Goal: Transaction & Acquisition: Purchase product/service

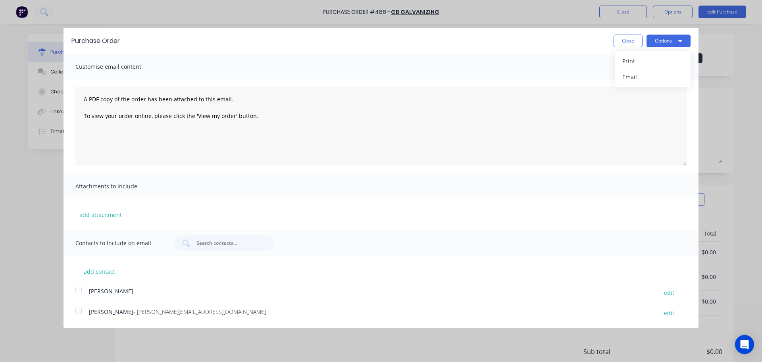
drag, startPoint x: 612, startPoint y: 50, endPoint x: 617, endPoint y: 40, distance: 11.0
click at [612, 50] on div "Purchase Order Close Options Print Email" at bounding box center [381, 41] width 635 height 26
click at [617, 40] on button "Close" at bounding box center [628, 41] width 29 height 13
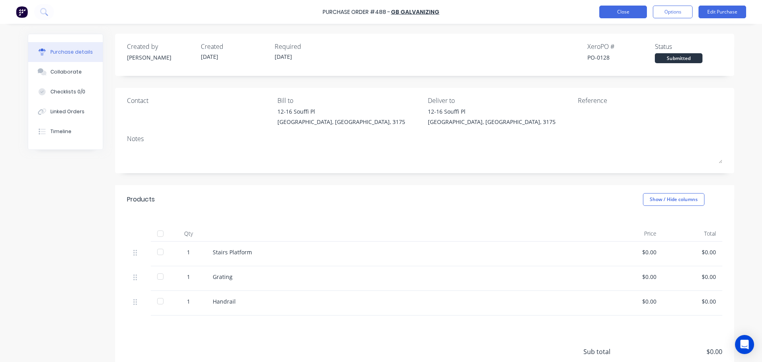
click at [629, 10] on button "Close" at bounding box center [624, 12] width 48 height 13
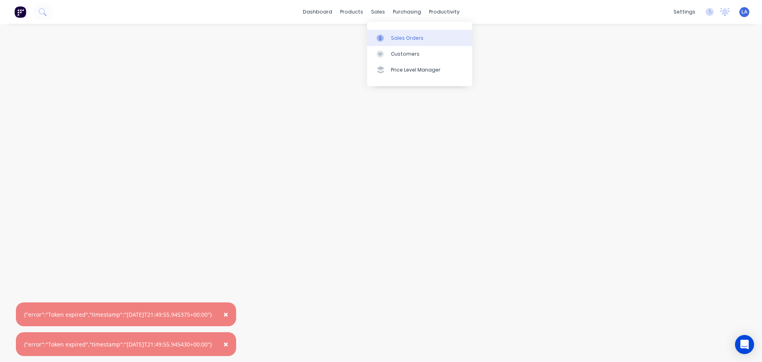
click at [392, 35] on div "Sales Orders" at bounding box center [407, 38] width 33 height 7
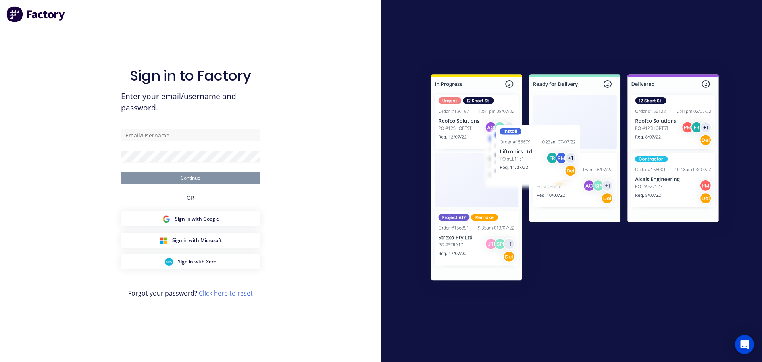
type input "[PERSON_NAME][EMAIL_ADDRESS][DOMAIN_NAME]"
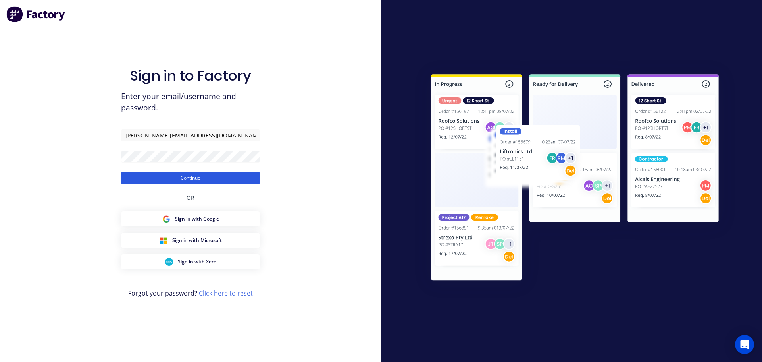
click at [174, 177] on button "Continue" at bounding box center [190, 178] width 139 height 12
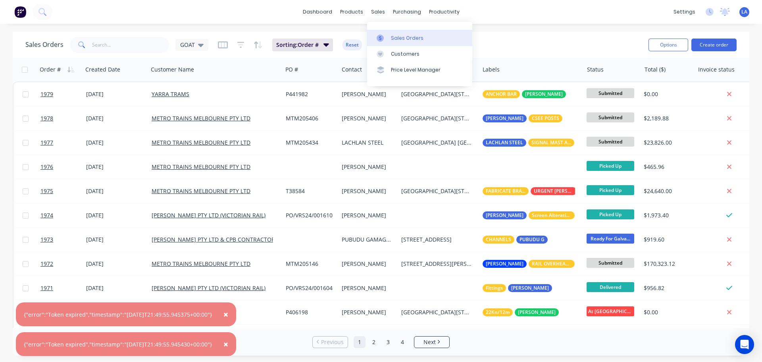
click at [387, 43] on link "Sales Orders" at bounding box center [419, 38] width 105 height 16
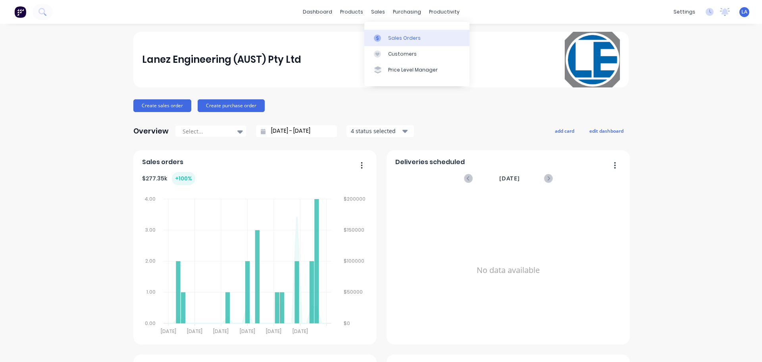
click at [388, 33] on link "Sales Orders" at bounding box center [417, 38] width 105 height 16
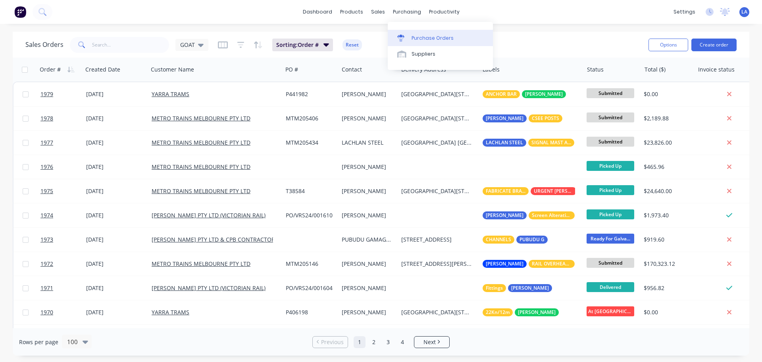
click at [408, 37] on div at bounding box center [403, 38] width 12 height 7
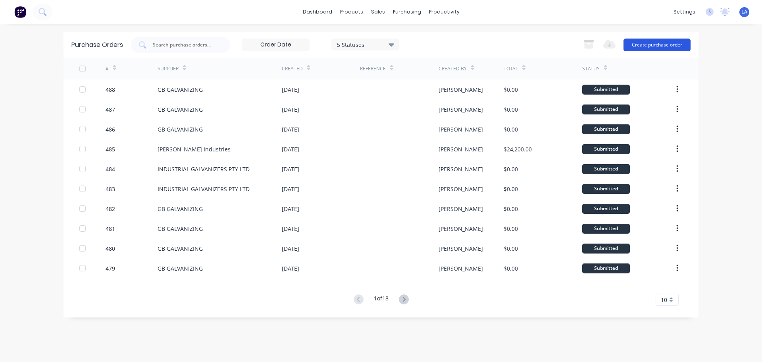
click at [653, 47] on button "Create purchase order" at bounding box center [657, 45] width 67 height 13
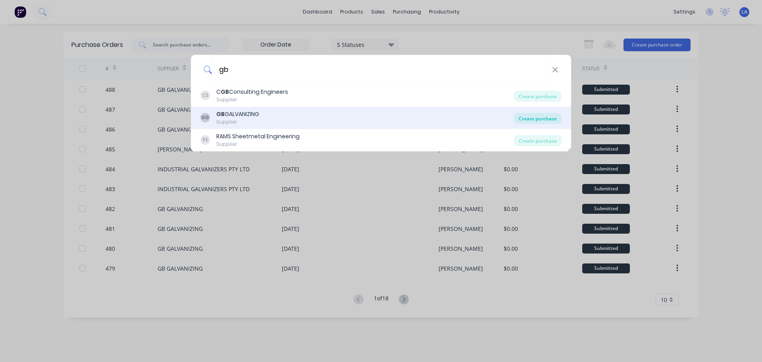
type input "gb"
click at [528, 118] on div "Create purchase" at bounding box center [538, 118] width 48 height 11
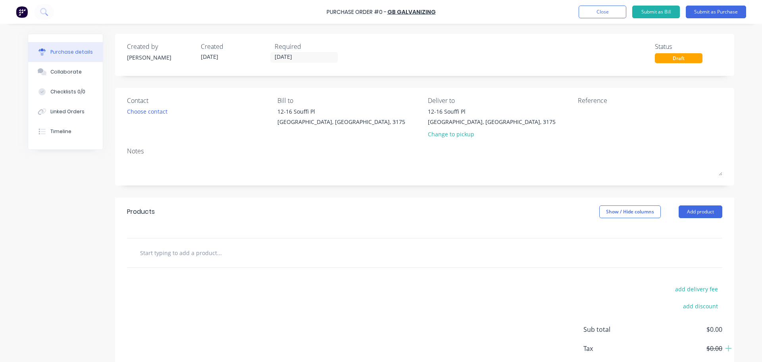
click at [209, 246] on input "text" at bounding box center [219, 253] width 159 height 16
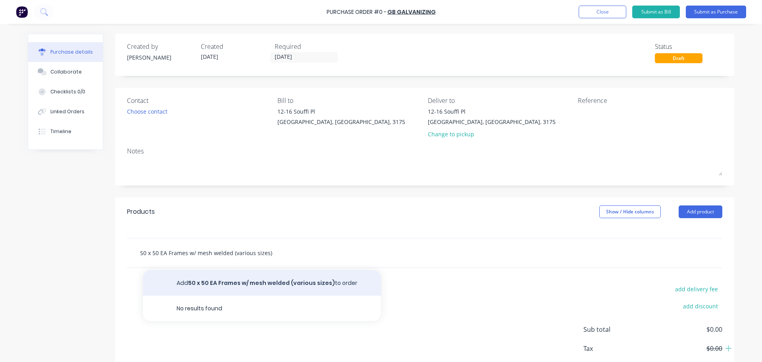
type input "50 x 50 EA Frames w/ mesh welded (various sizes)"
click at [210, 285] on button "Add 50 x 50 EA Frames w/ mesh welded (various sizes) to order" at bounding box center [262, 282] width 238 height 25
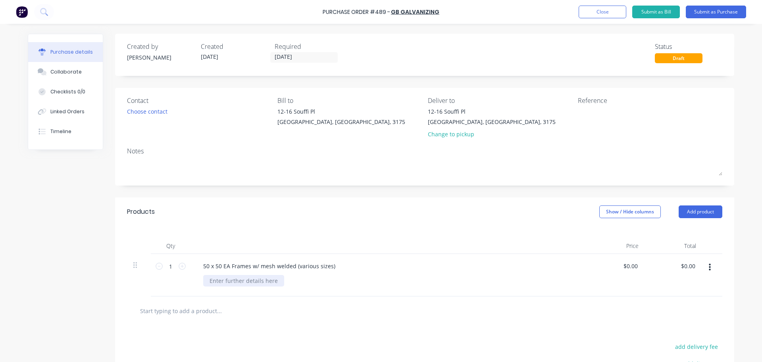
click at [217, 280] on div at bounding box center [243, 281] width 81 height 12
click at [181, 268] on icon at bounding box center [182, 265] width 7 height 7
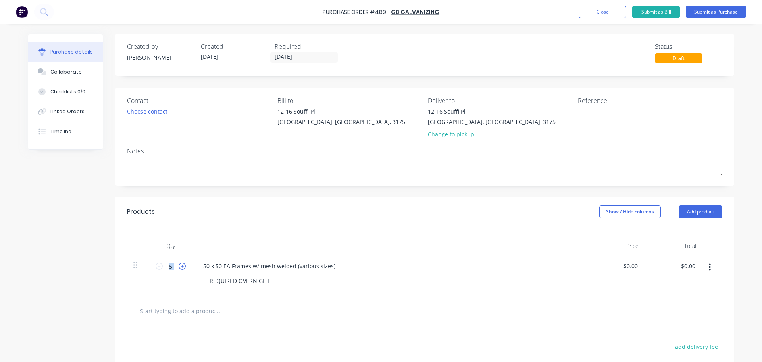
click at [181, 268] on icon at bounding box center [182, 265] width 7 height 7
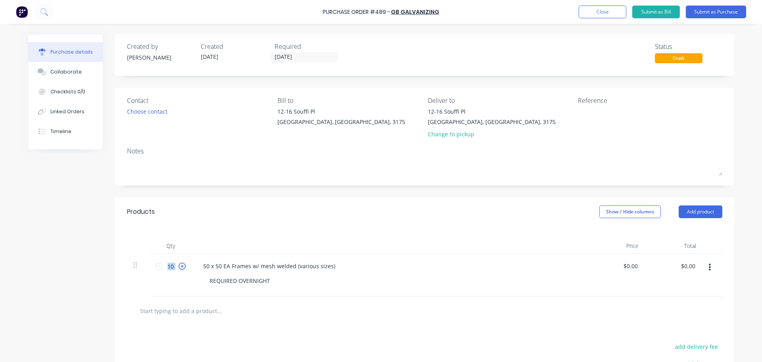
click at [181, 268] on icon at bounding box center [182, 265] width 7 height 7
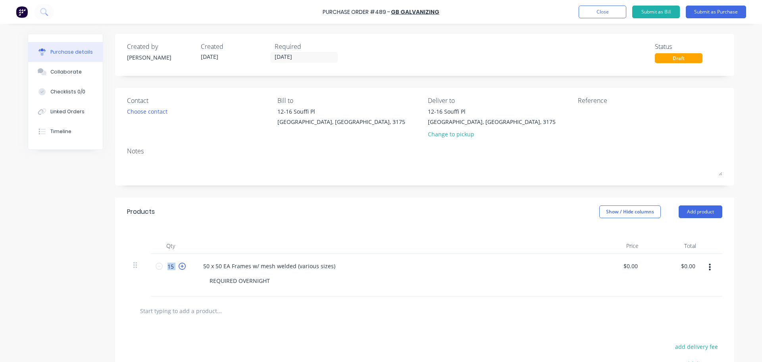
click at [181, 268] on icon at bounding box center [182, 265] width 7 height 7
type input "16"
click at [307, 150] on div "Notes" at bounding box center [425, 151] width 596 height 10
click at [719, 13] on button "Submit as Purchase" at bounding box center [716, 12] width 60 height 13
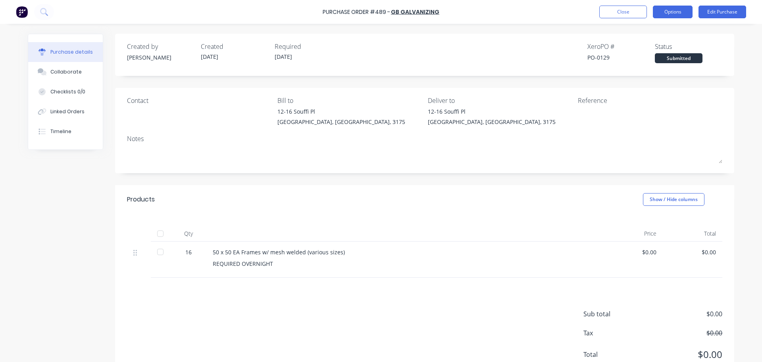
click at [671, 11] on button "Options" at bounding box center [673, 12] width 40 height 13
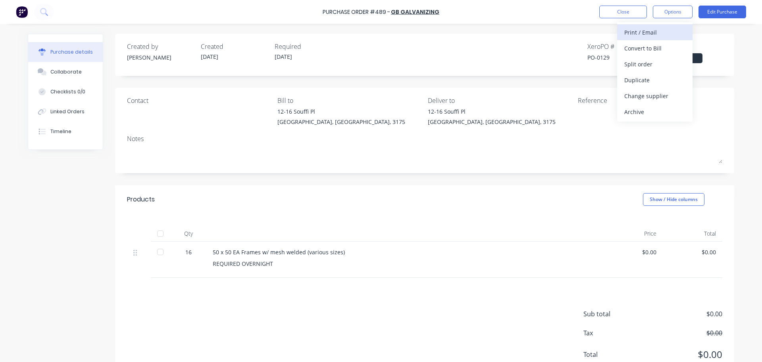
click at [645, 35] on div "Print / Email" at bounding box center [655, 33] width 61 height 12
click at [663, 66] on div "Without pricing" at bounding box center [655, 64] width 61 height 12
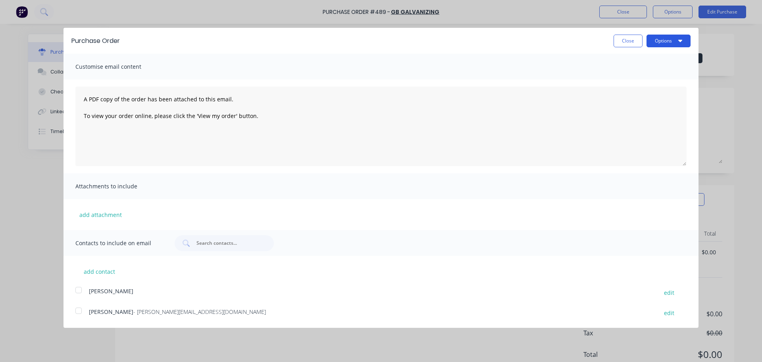
click at [664, 40] on button "Options" at bounding box center [669, 41] width 44 height 13
click at [654, 60] on div "Print" at bounding box center [653, 61] width 61 height 12
click at [629, 45] on button "Close" at bounding box center [628, 41] width 29 height 13
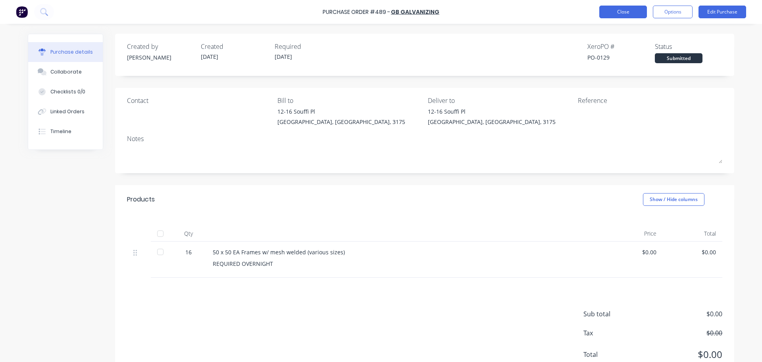
click at [634, 7] on button "Close" at bounding box center [624, 12] width 48 height 13
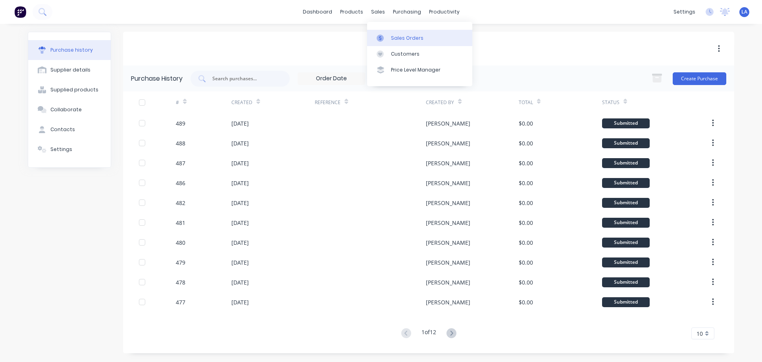
click at [397, 37] on div "Sales Orders" at bounding box center [407, 38] width 33 height 7
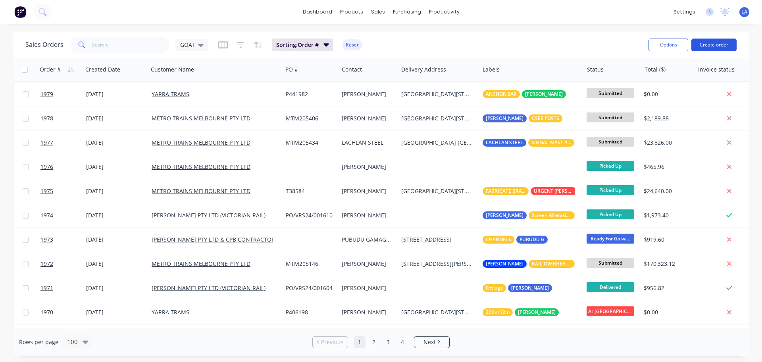
click at [720, 42] on button "Create order" at bounding box center [714, 45] width 45 height 13
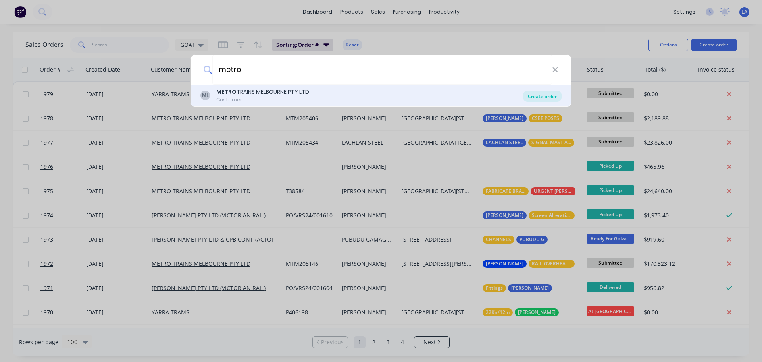
type input "metro"
click at [550, 96] on div "Create order" at bounding box center [542, 96] width 39 height 11
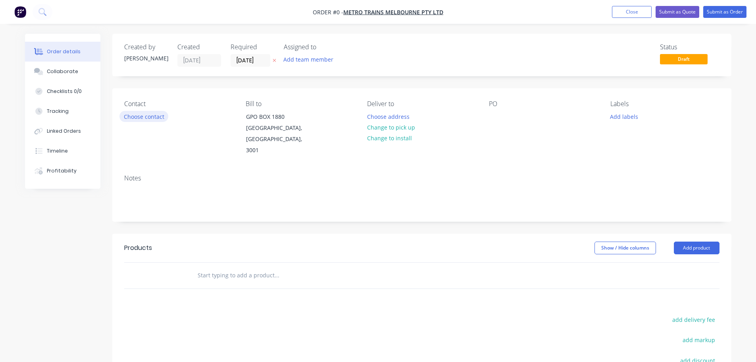
click at [155, 120] on button "Choose contact" at bounding box center [144, 116] width 49 height 11
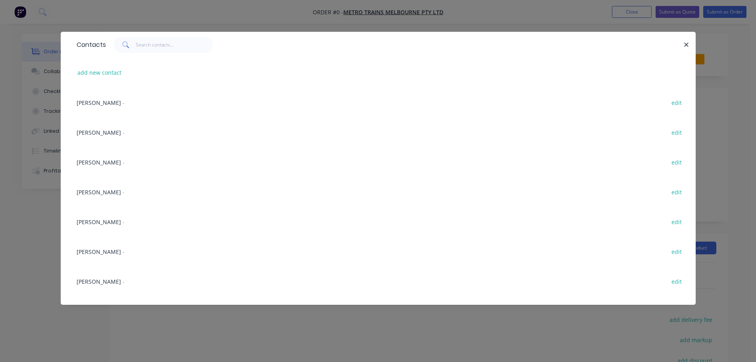
click at [161, 54] on div "Contacts" at bounding box center [378, 45] width 635 height 26
click at [162, 48] on input "text" at bounding box center [174, 45] width 77 height 16
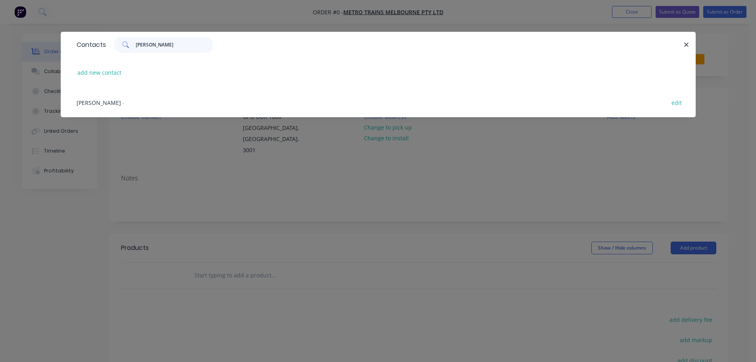
type input "nithin"
click at [94, 103] on span "[PERSON_NAME]" at bounding box center [99, 103] width 44 height 8
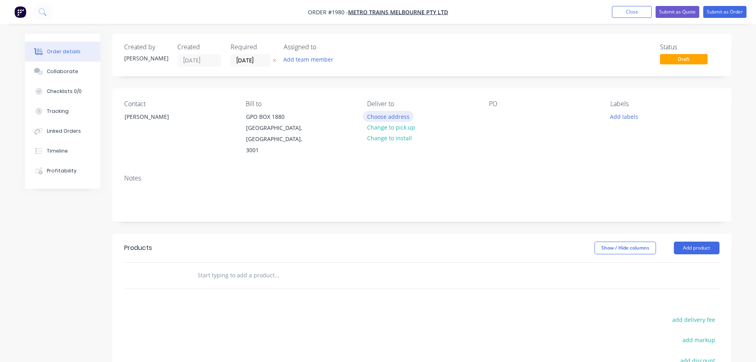
click at [386, 116] on button "Choose address" at bounding box center [388, 116] width 51 height 11
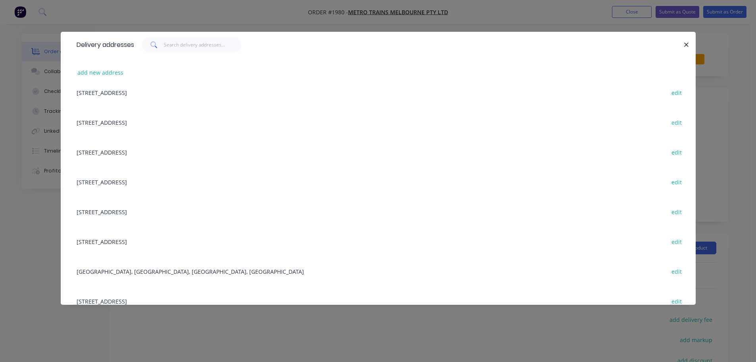
scroll to position [199, 0]
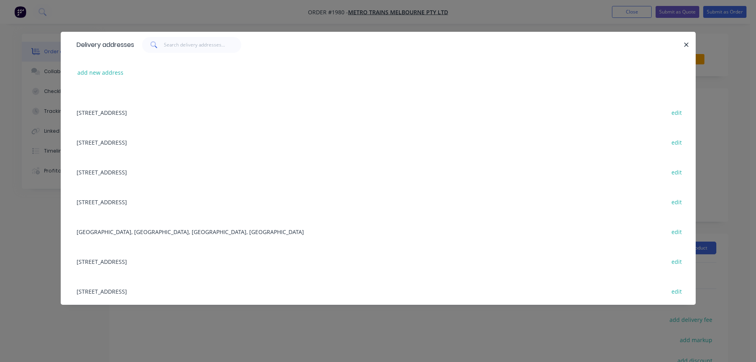
click at [171, 205] on div "80 CHAMPION ROAD, NEWPORT, Victoria, Australia, 3015 edit" at bounding box center [379, 202] width 612 height 30
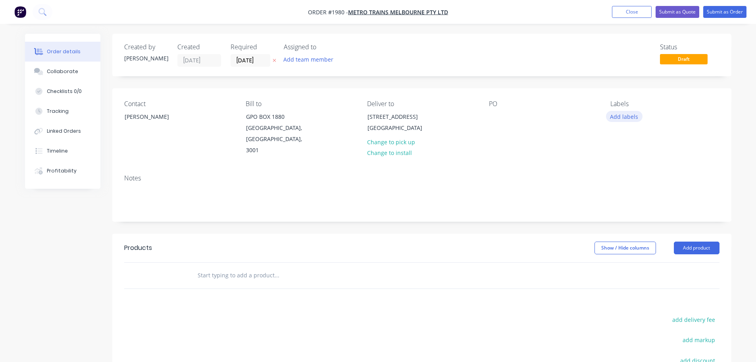
click at [629, 114] on button "Add labels" at bounding box center [624, 116] width 37 height 11
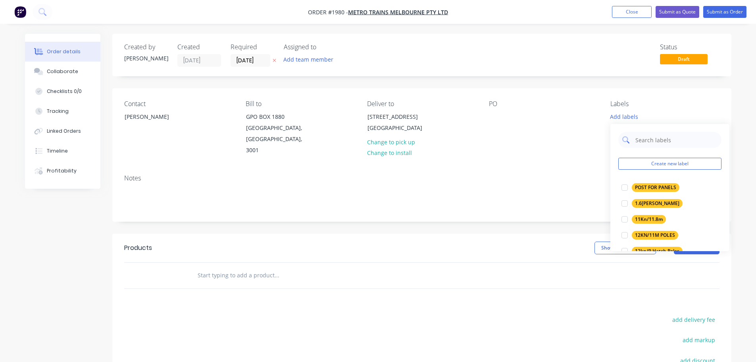
click at [652, 141] on input "text" at bounding box center [676, 140] width 83 height 16
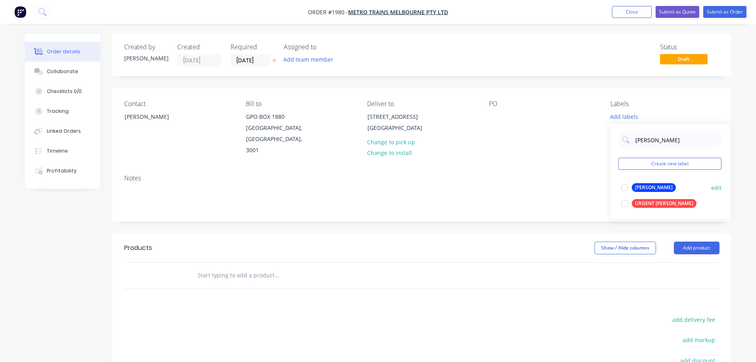
click at [640, 187] on div "[PERSON_NAME]" at bounding box center [654, 187] width 44 height 9
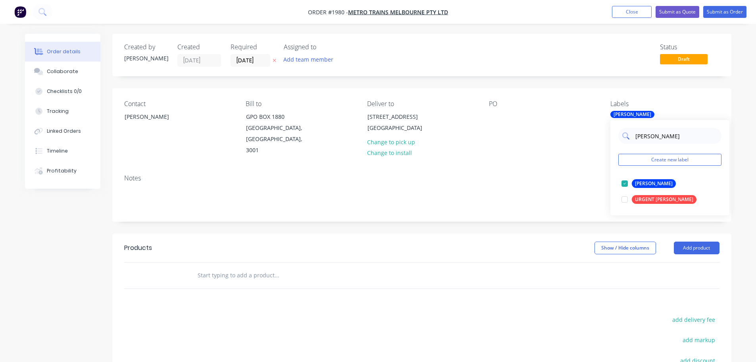
click at [653, 140] on input "nithin" at bounding box center [676, 136] width 83 height 16
type input "struc"
click at [644, 180] on div "STRUCTURES" at bounding box center [650, 183] width 37 height 9
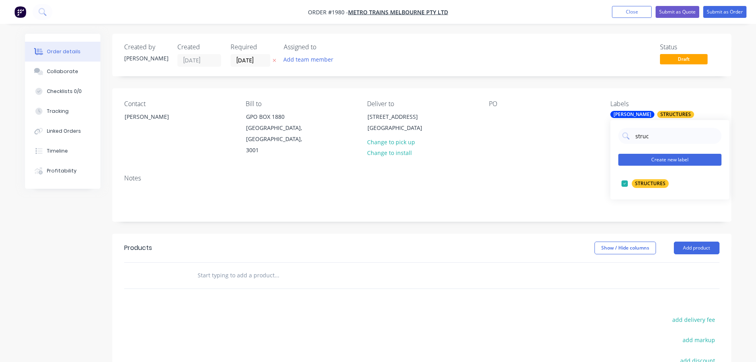
click at [655, 155] on button "Create new label" at bounding box center [670, 160] width 103 height 12
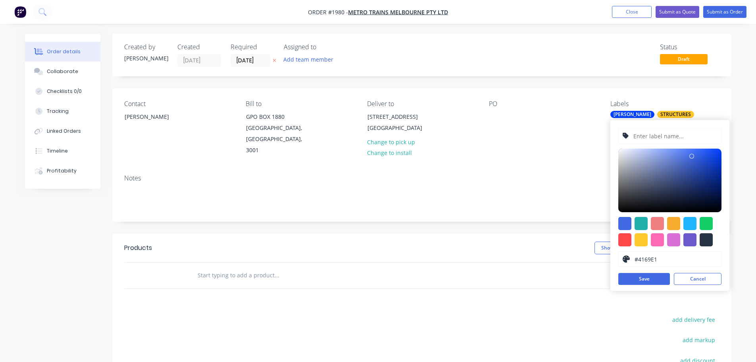
drag, startPoint x: 655, startPoint y: 155, endPoint x: 656, endPoint y: 135, distance: 19.9
click at [656, 135] on input "text" at bounding box center [675, 135] width 85 height 15
type input "SEPTEMBER"
click at [644, 243] on div at bounding box center [641, 239] width 13 height 13
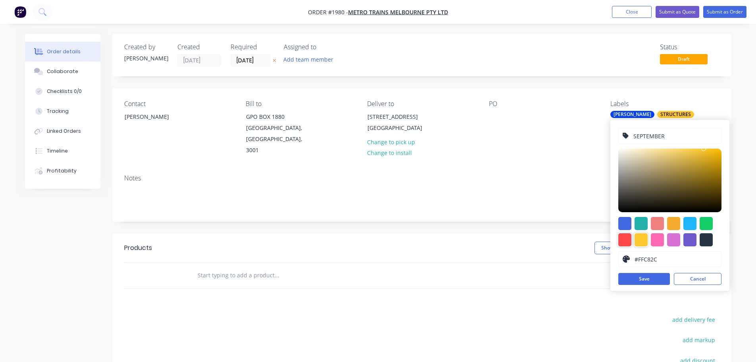
click at [627, 244] on div at bounding box center [625, 239] width 13 height 13
type input "#FF4949"
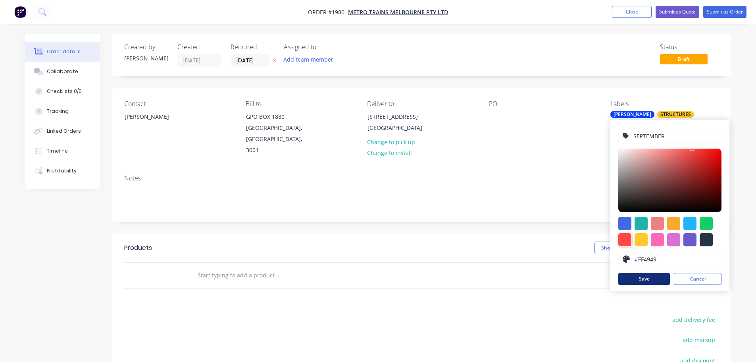
click at [642, 278] on button "Save" at bounding box center [645, 279] width 52 height 12
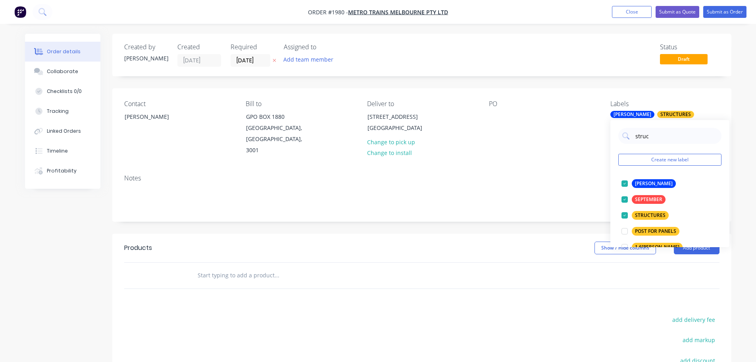
click at [558, 172] on div "Notes" at bounding box center [421, 194] width 619 height 53
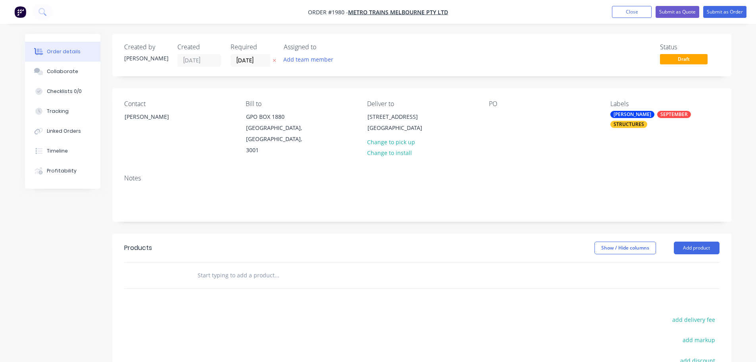
click at [248, 267] on input "text" at bounding box center [276, 275] width 159 height 16
click at [261, 267] on input "text" at bounding box center [276, 275] width 159 height 16
click at [233, 267] on input "text" at bounding box center [276, 275] width 159 height 16
type input "W"
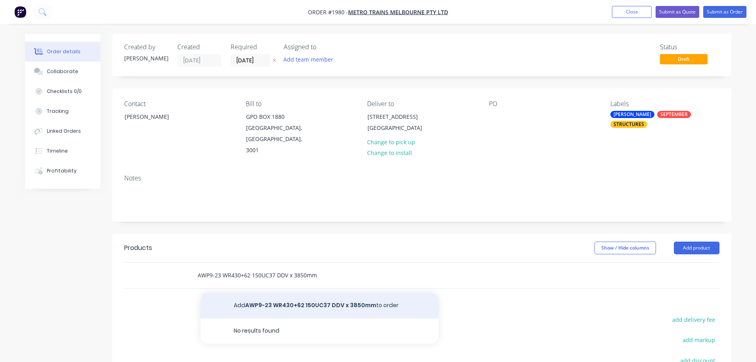
type input "AWP9-23 WR430+62 150UC37 DDV x 3850mm"
click at [257, 296] on button "Add AWP9-23 WR430+62 150UC37 DDV x 3850mm to order" at bounding box center [320, 305] width 238 height 25
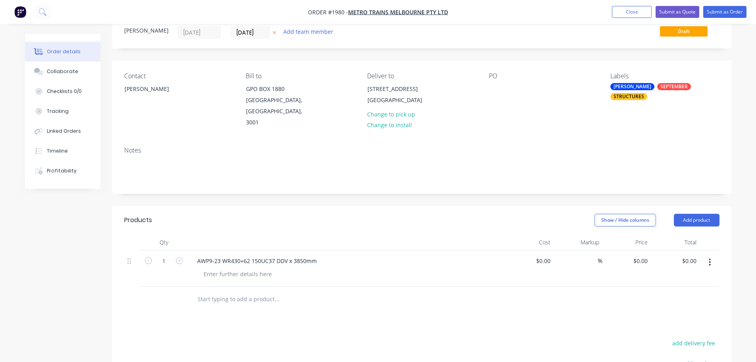
scroll to position [40, 0]
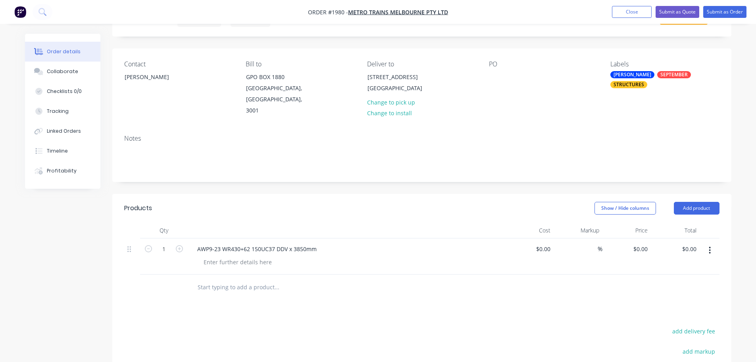
click at [210, 279] on input "text" at bounding box center [276, 287] width 159 height 16
click at [280, 279] on input "AWP9-24 WR430+62 150UC37 DDV x 5500mm" at bounding box center [276, 287] width 159 height 16
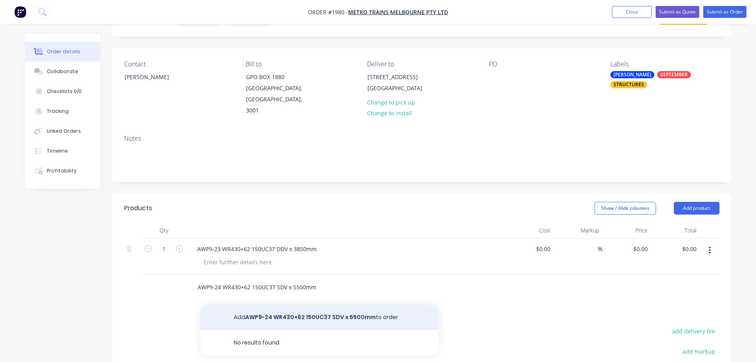
type input "AWP9-24 WR430+62 150UC37 SDV x 5500mm"
click at [286, 307] on button "Add AWP9-24 WR430+62 150UC37 SDV x 5500mm to order" at bounding box center [320, 317] width 238 height 25
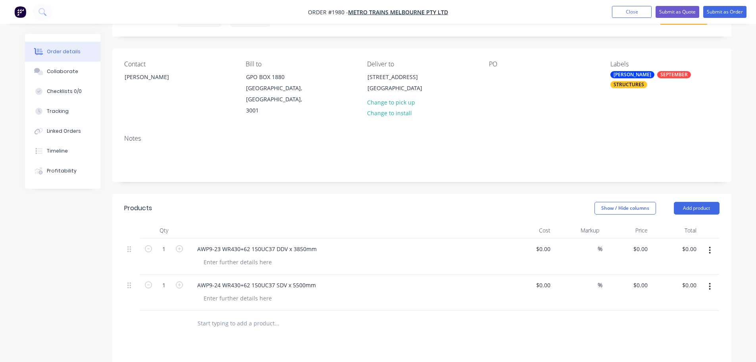
click at [252, 315] on input "text" at bounding box center [276, 323] width 159 height 16
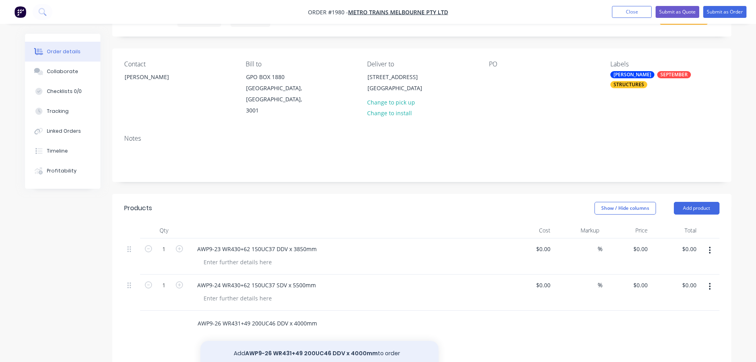
type input "AWP9-26 WR431+49 200UC46 DDV x 4000mm"
click at [276, 341] on button "Add AWP9-26 WR431+49 200UC46 DDV x 4000mm to order" at bounding box center [320, 353] width 238 height 25
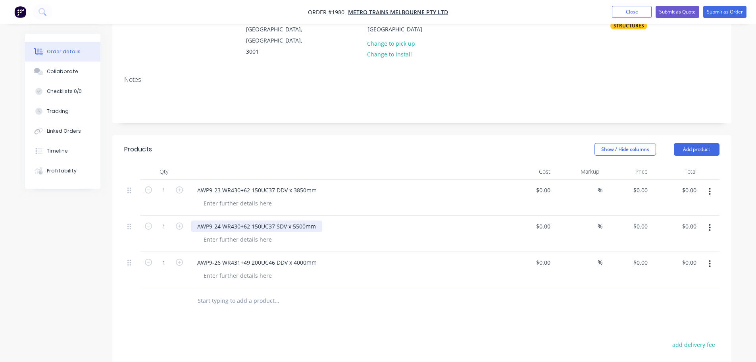
scroll to position [159, 0]
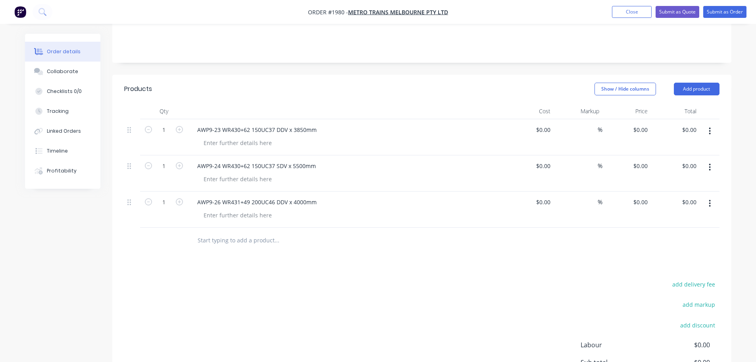
click at [264, 232] on input "text" at bounding box center [276, 240] width 159 height 16
type input "AWP9-27 WR431+49 200UC46 SDV x 4050mm"
click at [265, 260] on button "Add AWP9-27 WR431+49 200UC46 SDV x 4050mm to order" at bounding box center [320, 270] width 238 height 25
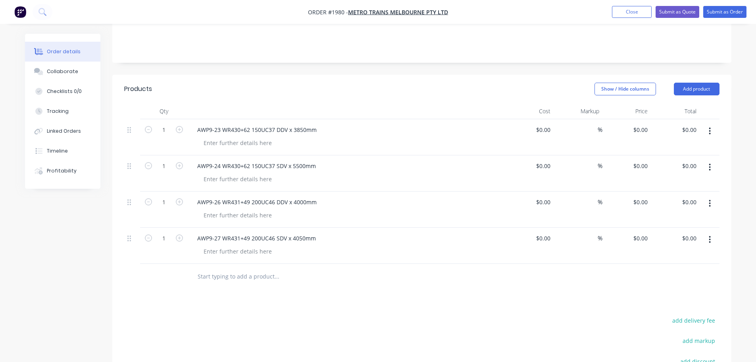
click at [257, 268] on input "text" at bounding box center [276, 276] width 159 height 16
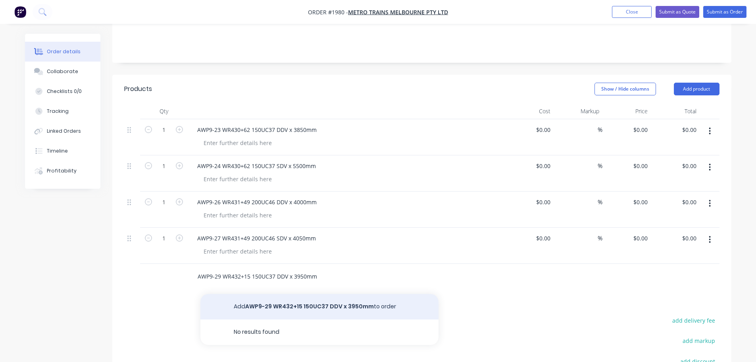
type input "AWP9-29 WR432+15 150UC37 DDV x 3950mm"
click at [264, 294] on button "Add AWP9-29 WR432+15 150UC37 DDV x 3950mm to order" at bounding box center [320, 306] width 238 height 25
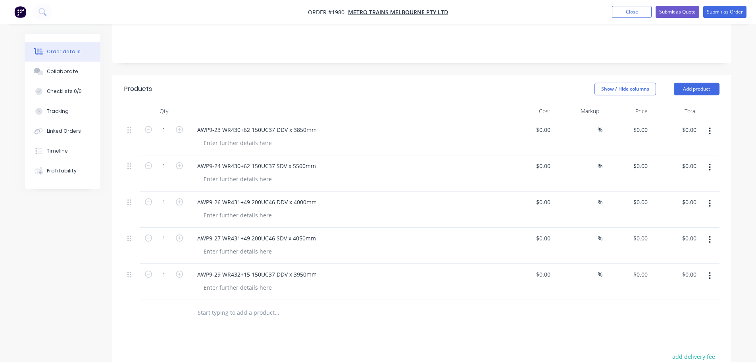
click at [265, 305] on input "text" at bounding box center [276, 313] width 159 height 16
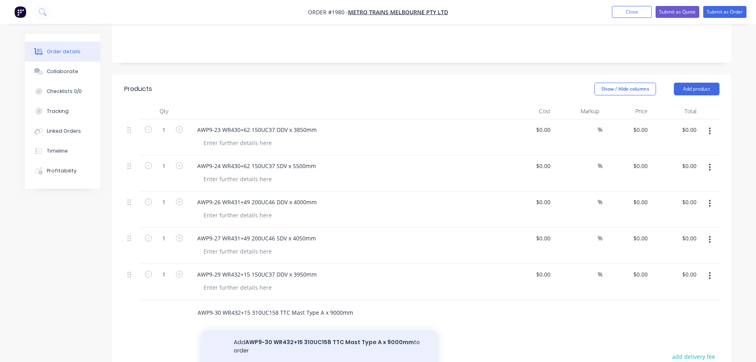
type input "AWP9-30 WR432+15 310UC158 TTC Mast Type A x 9000mm"
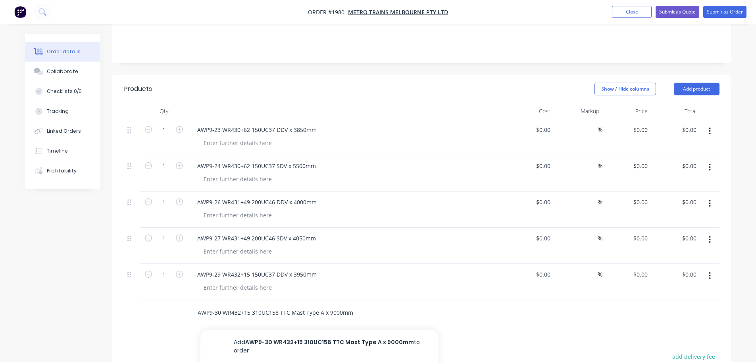
click at [293, 332] on button "Add AWP9-30 WR432+15 310UC158 TTC Mast Type A x 9000mm to order" at bounding box center [320, 346] width 238 height 33
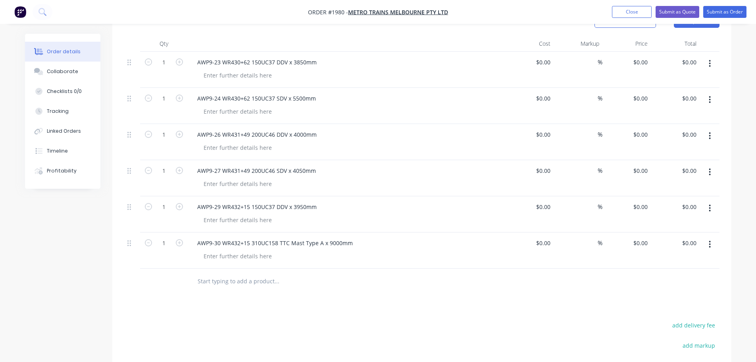
scroll to position [238, 0]
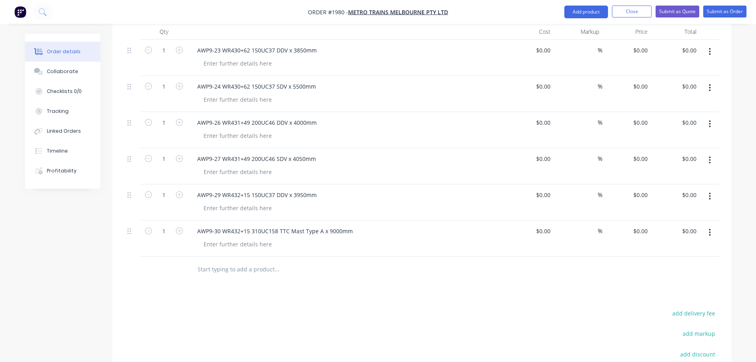
click at [254, 261] on input "text" at bounding box center [276, 269] width 159 height 16
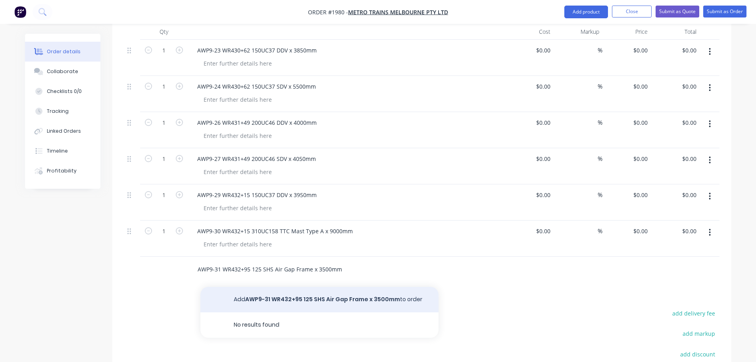
type input "AWP9-31 WR432+95 125 SHS Air Gap Frame x 3500mm"
click at [269, 287] on button "Add AWP9-31 WR432+95 125 SHS Air Gap Frame x 3500mm to order" at bounding box center [320, 299] width 238 height 25
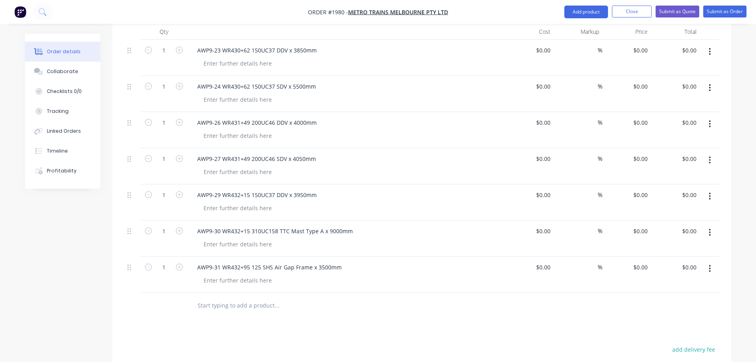
click at [269, 297] on input "text" at bounding box center [276, 305] width 159 height 16
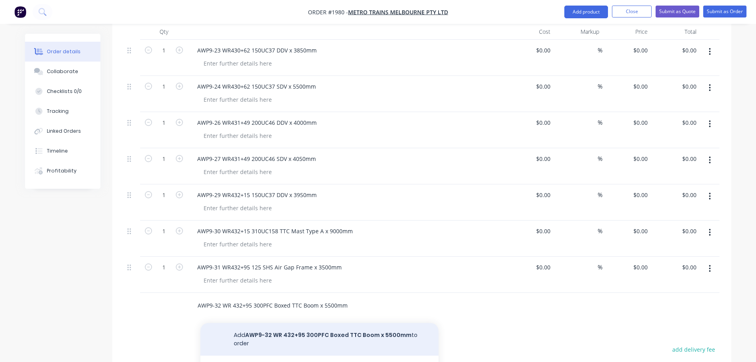
type input "AWP9-32 WR 432+95 300PFC Boxed TTC Boom x 5500mm"
click at [280, 323] on button "Add AWP9-32 WR 432+95 300PFC Boxed TTC Boom x 5500mm to order" at bounding box center [320, 339] width 238 height 33
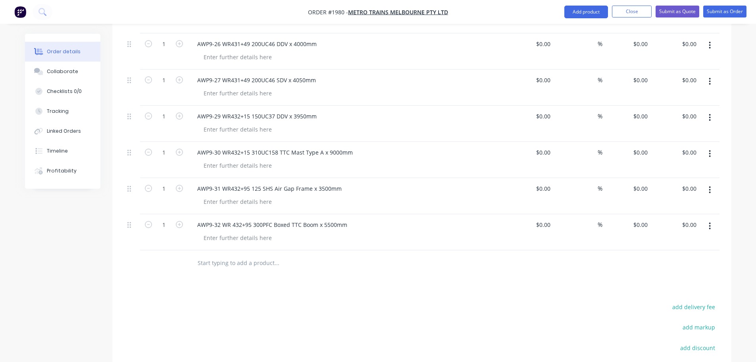
scroll to position [318, 0]
click at [255, 254] on input "text" at bounding box center [276, 262] width 159 height 16
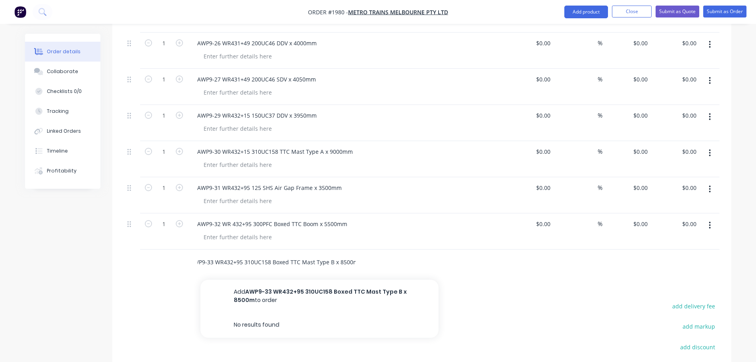
scroll to position [0, 13]
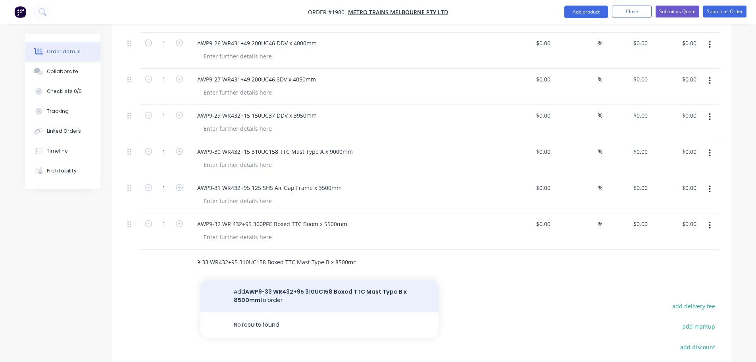
type input "AWP9-33 WR432+95 310UC158 Boxed TTC Mast Type B x 8500mm"
click at [289, 290] on button "Add AWP9-33 WR432+95 310UC158 Boxed TTC Mast Type B x 8500mm to order" at bounding box center [320, 296] width 238 height 33
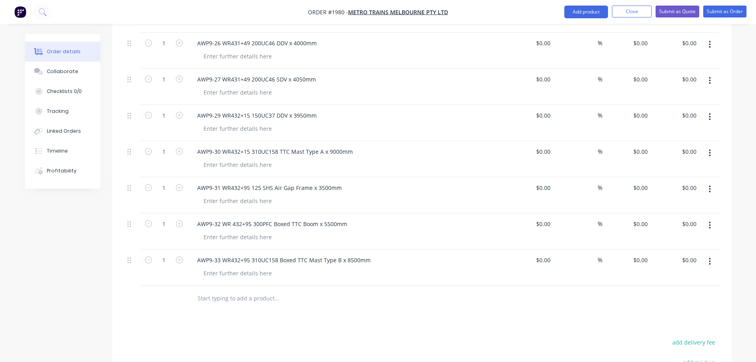
scroll to position [357, 0]
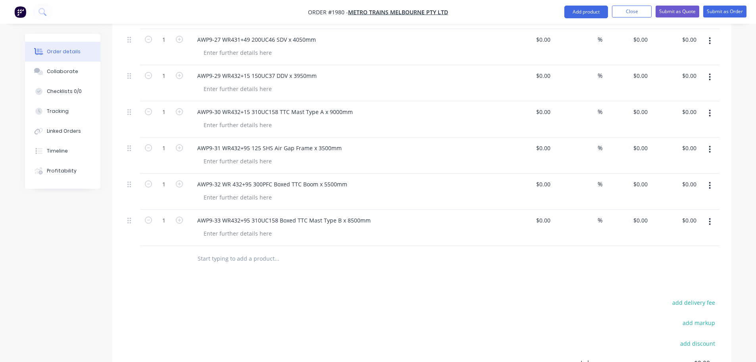
click at [260, 251] on input "text" at bounding box center [276, 259] width 159 height 16
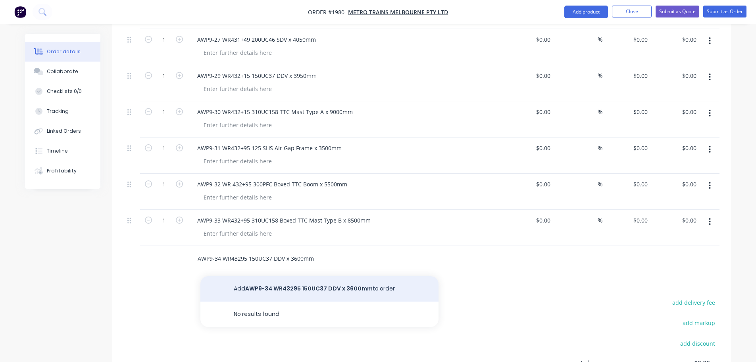
type input "AWP9-34 WR43295 150UC37 DDV x 3600mm"
click at [268, 276] on button "Add AWP9-34 WR43295 150UC37 DDV x 3600mm to order" at bounding box center [320, 288] width 238 height 25
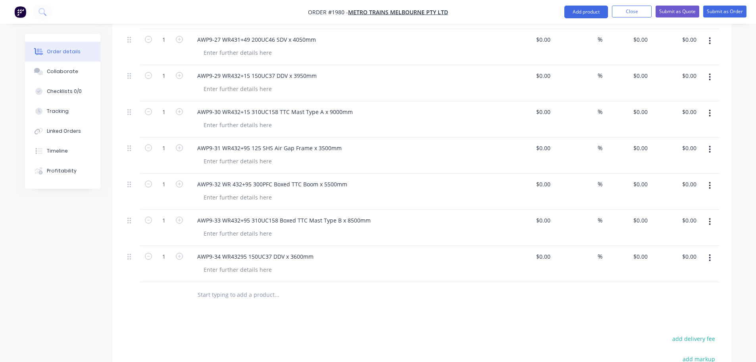
click at [266, 287] on input "text" at bounding box center [276, 295] width 159 height 16
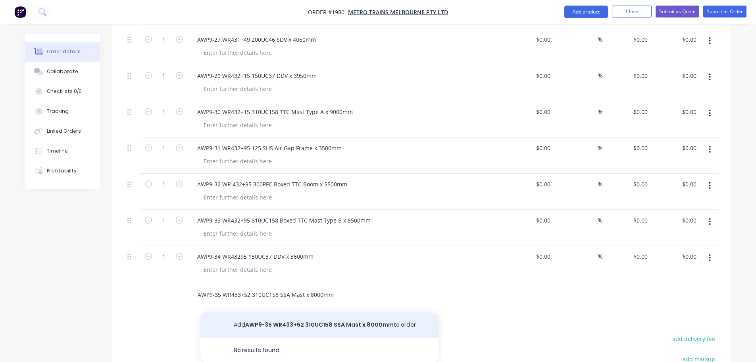
type input "AWP9-35 WR433+52 310UC158 SSA Mast x 8000mm"
click at [286, 312] on button "Add AWP9-35 WR433+52 310UC158 SSA Mast x 8000mm to order" at bounding box center [320, 324] width 238 height 25
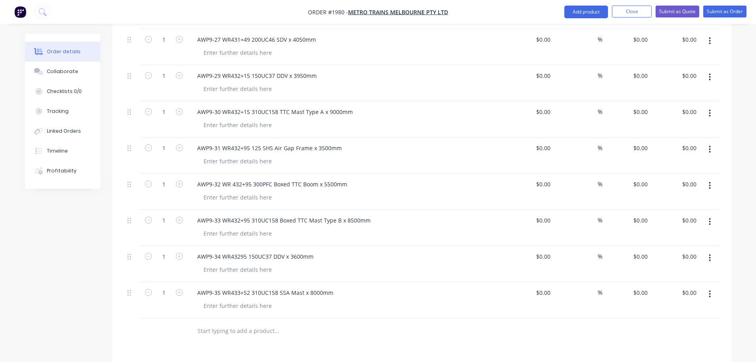
scroll to position [397, 0]
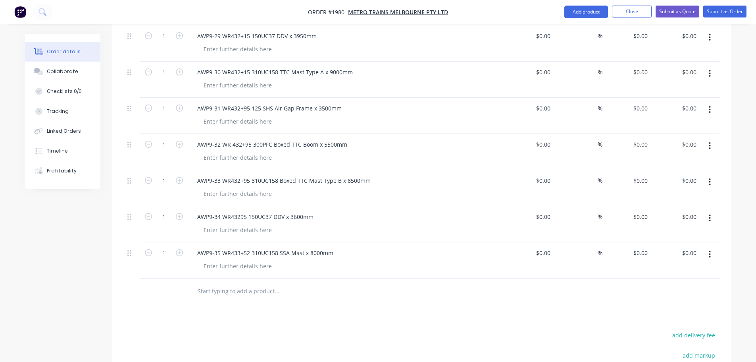
click at [274, 283] on input "text" at bounding box center [276, 291] width 159 height 16
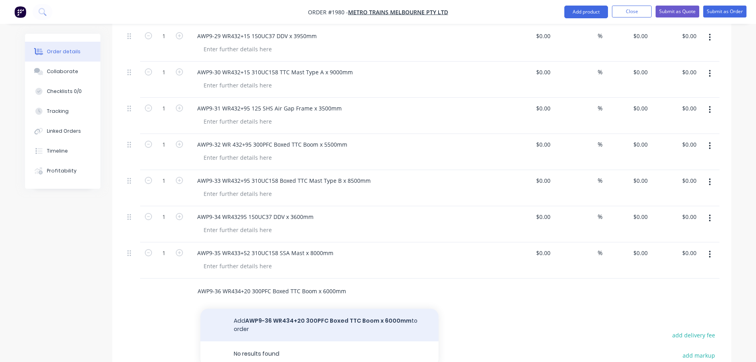
type input "AWP9-36 WR434+20 300PFC Boxed TTC Boom x 6000mm"
click at [287, 309] on button "Add AWP9-36 WR434+20 300PFC Boxed TTC Boom x 6000mm to order" at bounding box center [320, 325] width 238 height 33
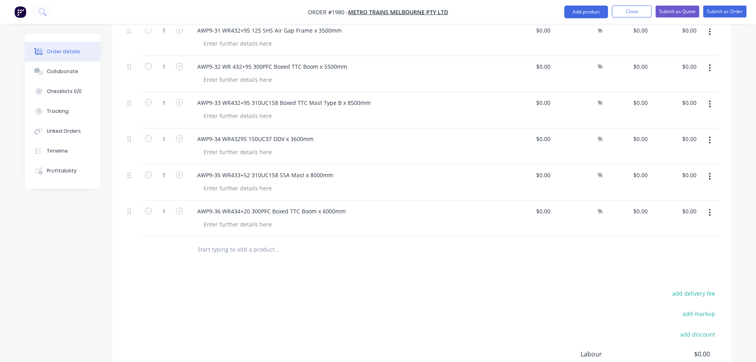
scroll to position [477, 0]
click at [251, 240] on input "text" at bounding box center [276, 248] width 159 height 16
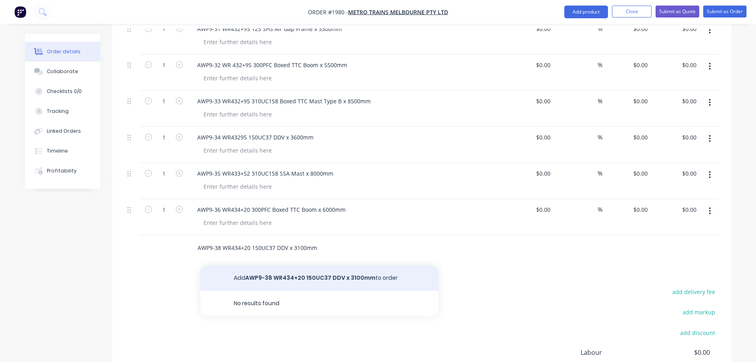
type input "AWP9-38 WR434+20 150UC37 DDV x 3100mm"
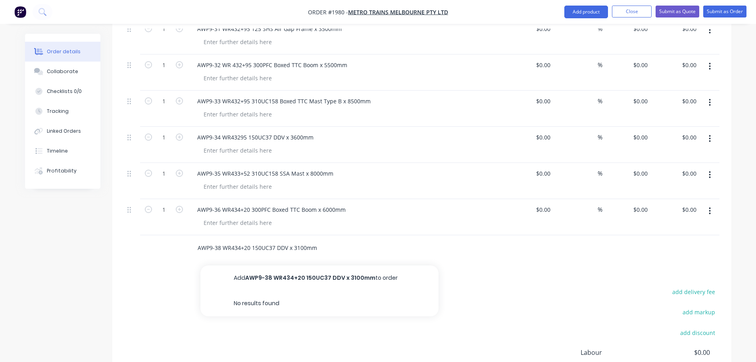
click at [277, 265] on button "Add AWP9-38 WR434+20 150UC37 DDV x 3100mm to order" at bounding box center [320, 277] width 238 height 25
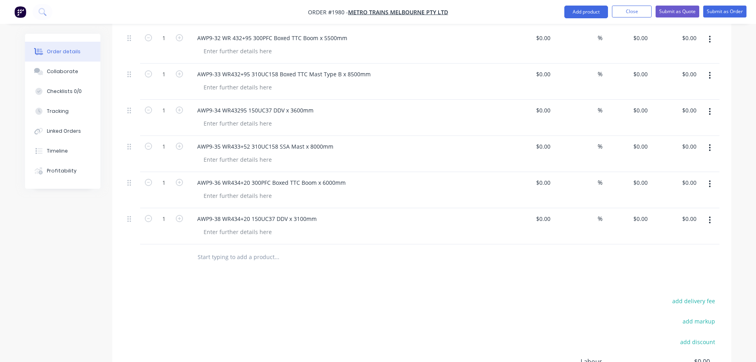
scroll to position [516, 0]
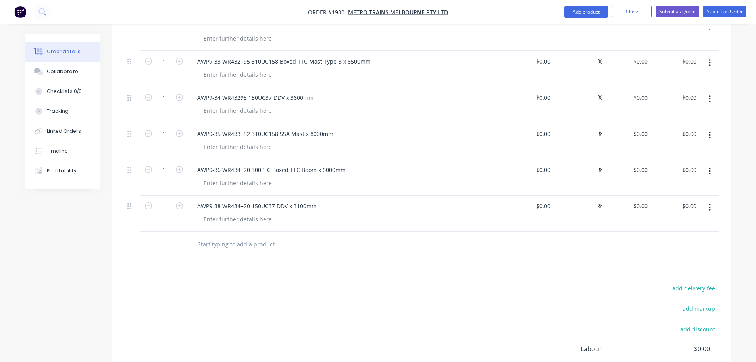
click at [266, 236] on input "text" at bounding box center [276, 244] width 159 height 16
type input "AWP9-39 WR434+20 150UC37 DDV x 3000mm"
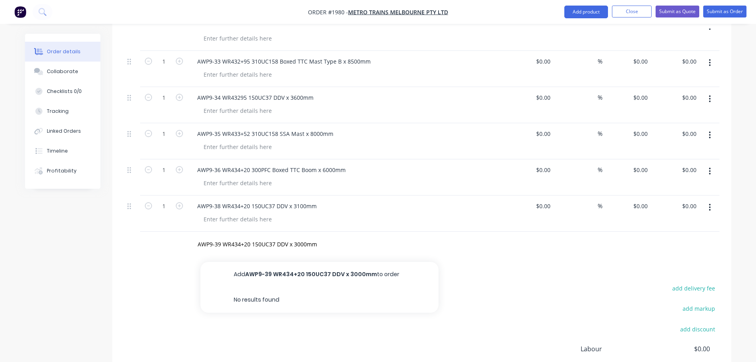
click at [278, 265] on button "Add AWP9-39 WR434+20 150UC37 DDV x 3000mm to order" at bounding box center [320, 274] width 238 height 25
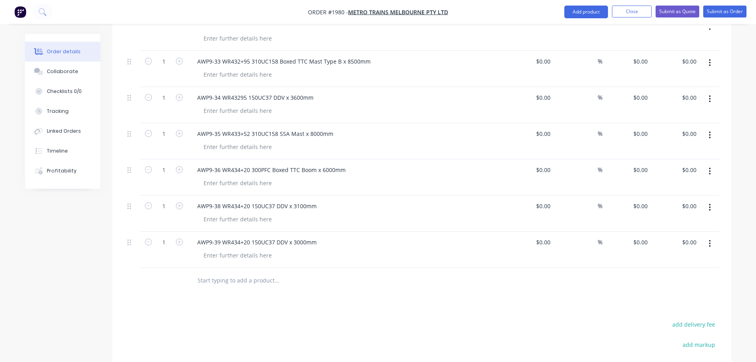
click at [278, 272] on input "text" at bounding box center [276, 280] width 159 height 16
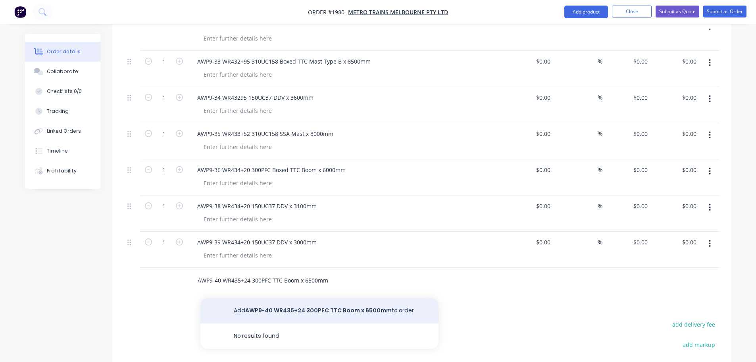
type input "AWP9-40 WR435+24 300PFC TTC Boom x 6500mm"
click at [281, 302] on button "Add AWP9-40 WR435+24 300PFC TTC Boom x 6500mm to order" at bounding box center [320, 310] width 238 height 25
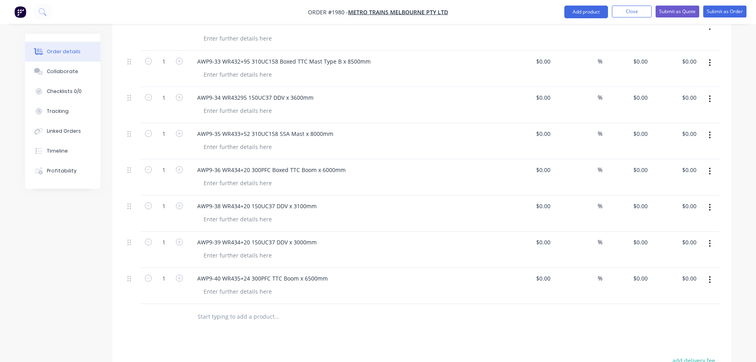
click at [226, 309] on input "text" at bounding box center [276, 317] width 159 height 16
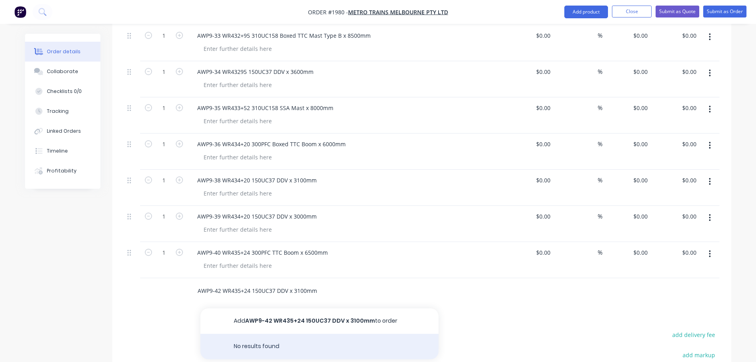
scroll to position [556, 0]
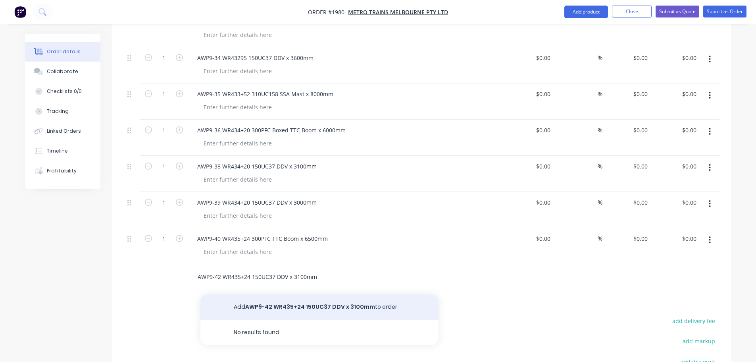
type input "AWP9-42 WR435+24 150UC37 DDV x 3100mm"
click at [278, 299] on button "Add AWP9-42 WR435+24 150UC37 DDV x 3100mm to order" at bounding box center [320, 306] width 238 height 25
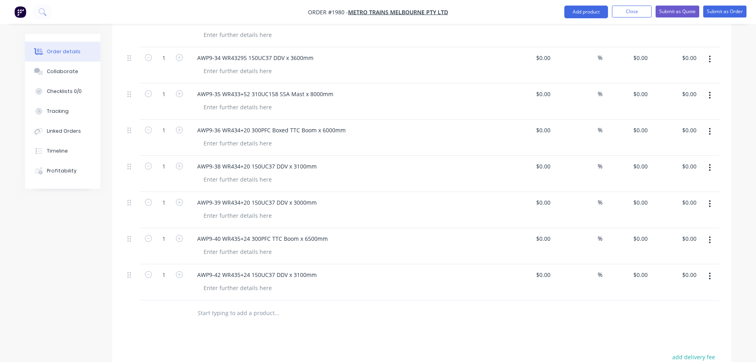
click at [249, 305] on input "text" at bounding box center [276, 313] width 159 height 16
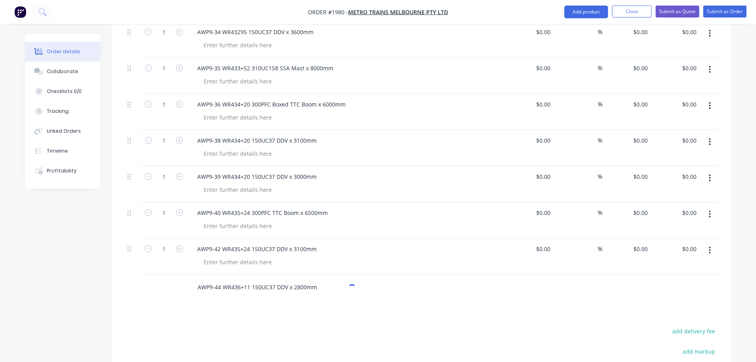
scroll to position [596, 0]
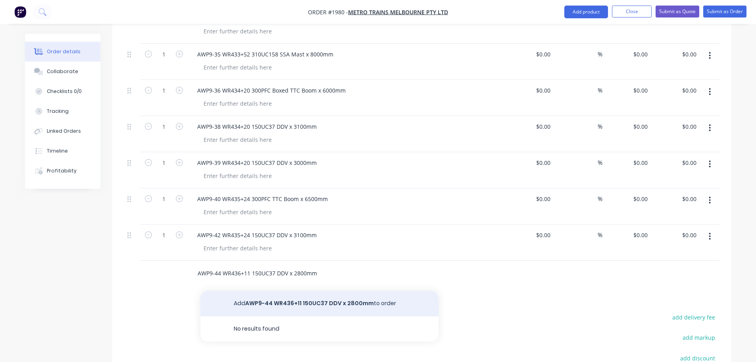
type input "AWP9-44 WR436+11 150UC37 DDV x 2800mm"
click at [255, 294] on button "Add AWP9-44 WR436+11 150UC37 DDV x 2800mm to order" at bounding box center [320, 303] width 238 height 25
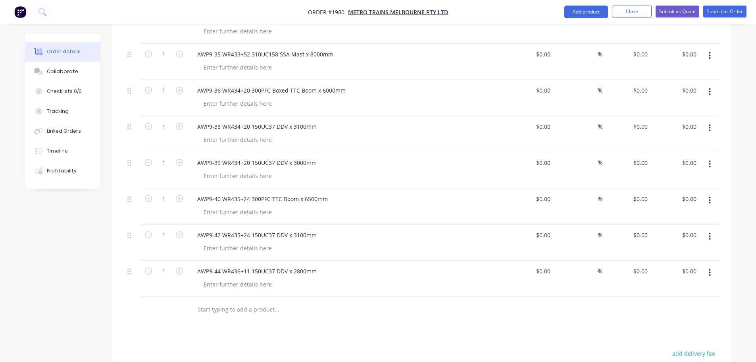
click at [249, 301] on input "text" at bounding box center [276, 309] width 159 height 16
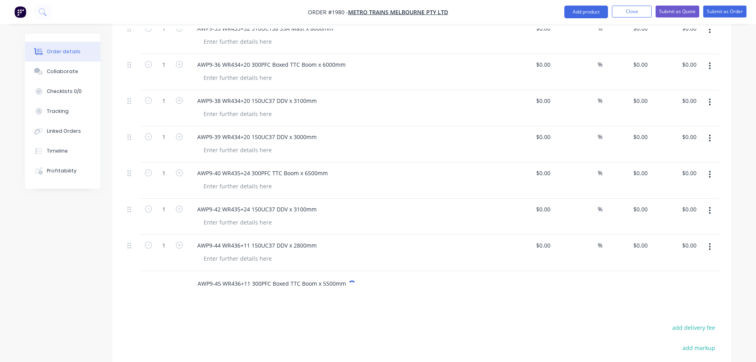
scroll to position [635, 0]
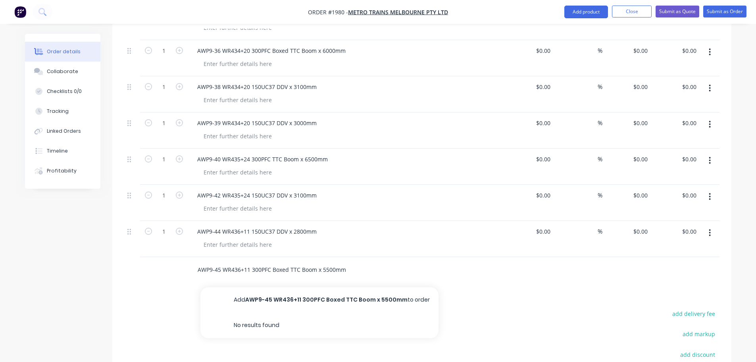
type input "AWP9-45 WR436+11 300PFC Boxed TTC Boom x 5500mm"
click at [284, 287] on button "Add AWP9-45 WR436+11 300PFC Boxed TTC Boom x 5500mm to order" at bounding box center [320, 299] width 238 height 25
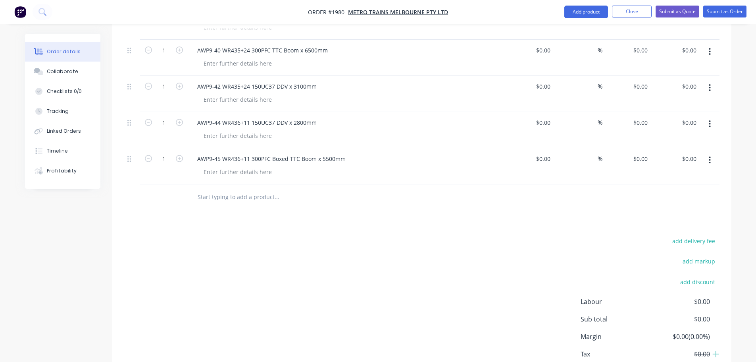
scroll to position [784, 0]
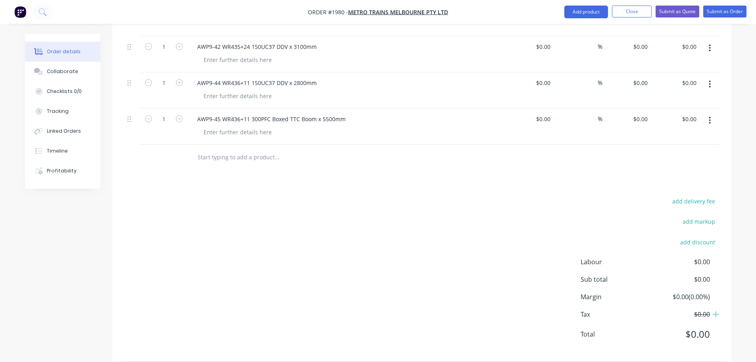
click at [262, 149] on input "text" at bounding box center [276, 157] width 159 height 16
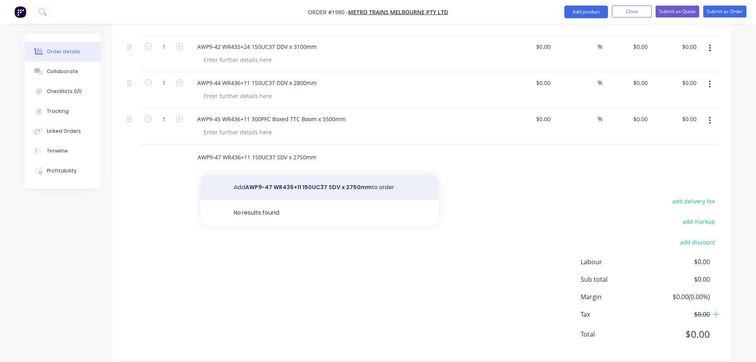
type input "AWP9-47 WR436+11 150UC37 SDV x 2750mm"
click at [281, 175] on button "Add AWP9-47 WR436+11 150UC37 SDV x 2750mm to order" at bounding box center [320, 187] width 238 height 25
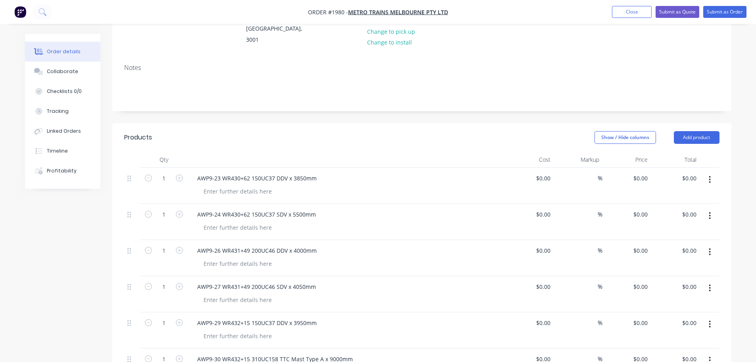
scroll to position [109, 0]
click at [643, 174] on input "0" at bounding box center [642, 180] width 18 height 12
type input "$4,760.00"
click at [524, 125] on header "Products Show / Hide columns Add product" at bounding box center [421, 139] width 619 height 29
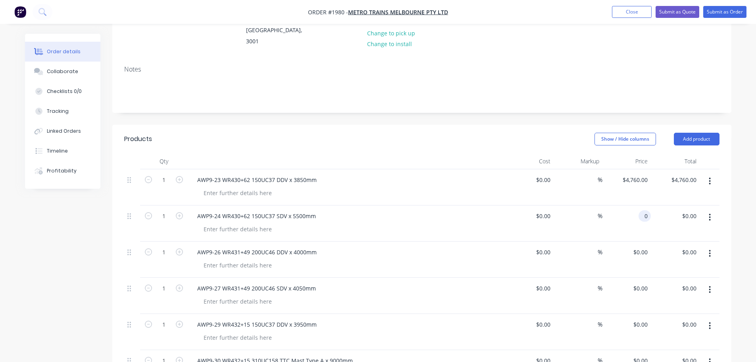
click at [644, 210] on input "0" at bounding box center [646, 216] width 9 height 12
type input "$17,820.00"
click at [580, 96] on div "Notes" at bounding box center [421, 85] width 619 height 53
click at [642, 246] on input "0" at bounding box center [642, 252] width 18 height 12
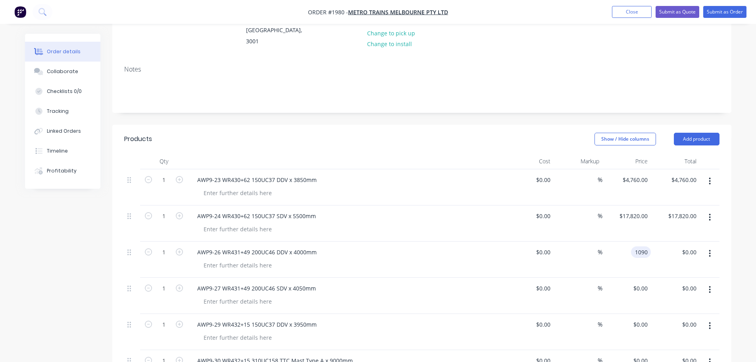
type input "$1,090.00"
click at [516, 133] on div "Show / Hide columns Add product" at bounding box center [485, 139] width 469 height 13
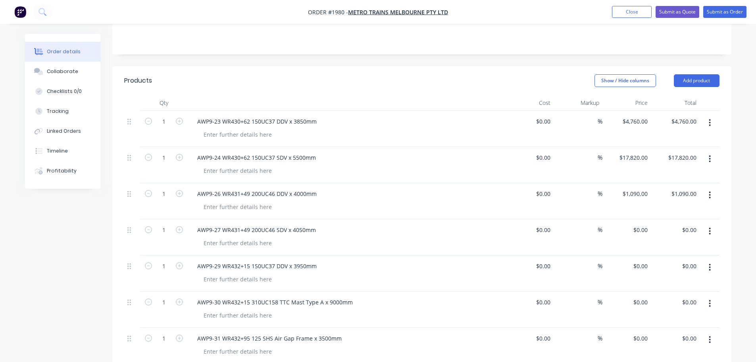
scroll to position [188, 0]
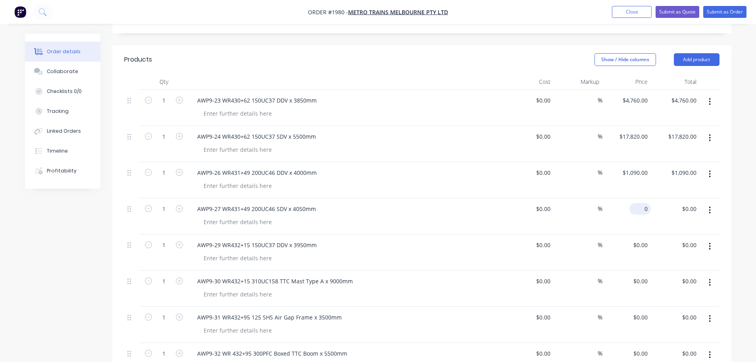
click at [640, 203] on div "0 $0.00" at bounding box center [640, 209] width 21 height 12
type input "$1,100.00"
click at [647, 239] on input "0" at bounding box center [646, 245] width 9 height 12
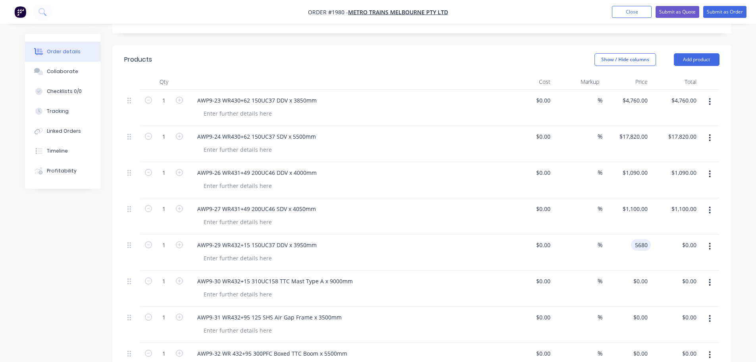
type input "$5,680.00"
click at [509, 53] on div "Show / Hide columns Add product" at bounding box center [485, 59] width 469 height 13
click at [644, 275] on input "0" at bounding box center [642, 281] width 18 height 12
type input "2"
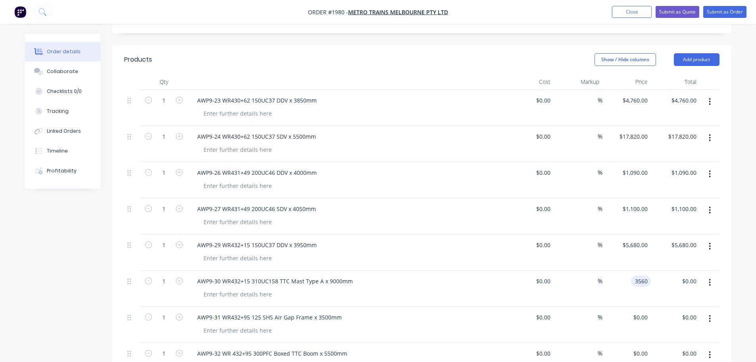
type input "$3,560.00"
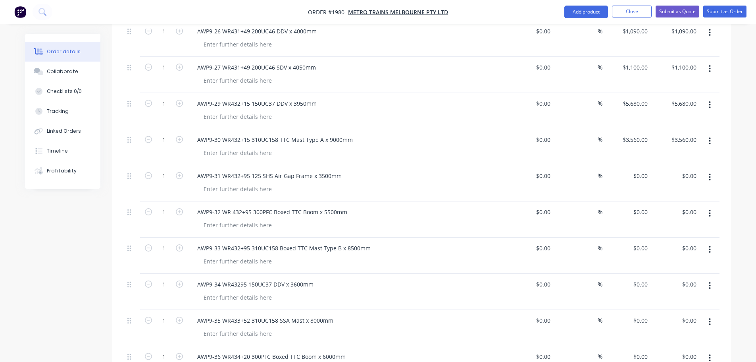
scroll to position [347, 0]
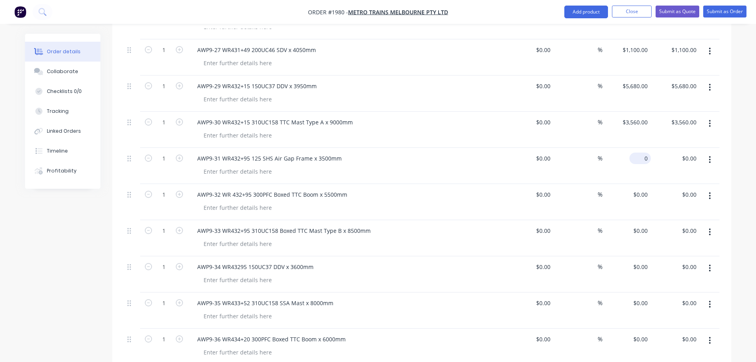
click at [643, 152] on input "0" at bounding box center [642, 158] width 18 height 12
type input "$6,052.00"
click at [641, 189] on div "0 $0.00" at bounding box center [640, 195] width 21 height 12
click at [415, 189] on div "AWP9-32 WR 432+95 300PFC Boxed TTC Boom x 5500mm" at bounding box center [346, 195] width 311 height 12
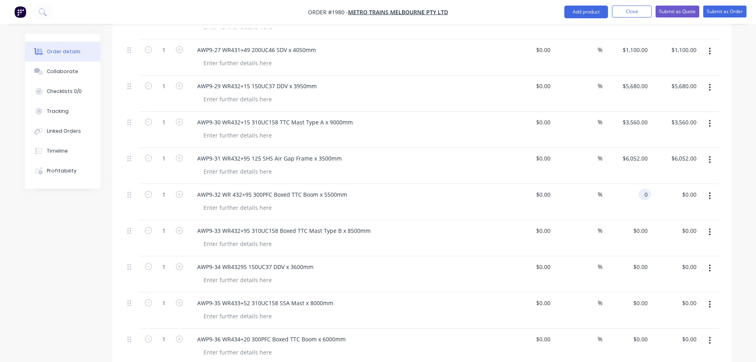
click at [642, 189] on input "0" at bounding box center [646, 195] width 9 height 12
click at [647, 189] on input "0" at bounding box center [642, 195] width 18 height 12
type input "$18,160.00"
click at [730, 185] on div "Qty Cost Markup Price Total 1 AWP9-23 WR430+62 150UC37 DDV x 3850mm $0.00 $0.00…" at bounding box center [421, 279] width 619 height 728
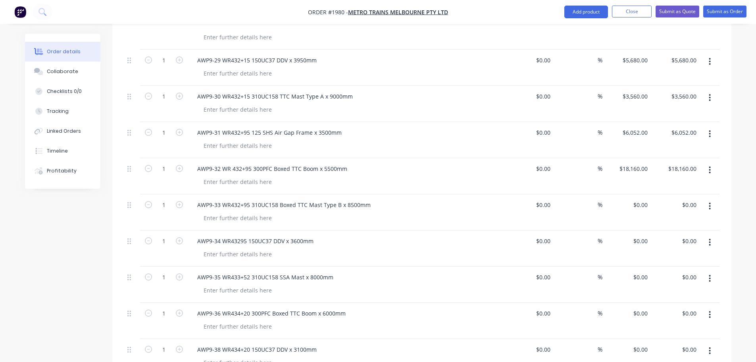
scroll to position [387, 0]
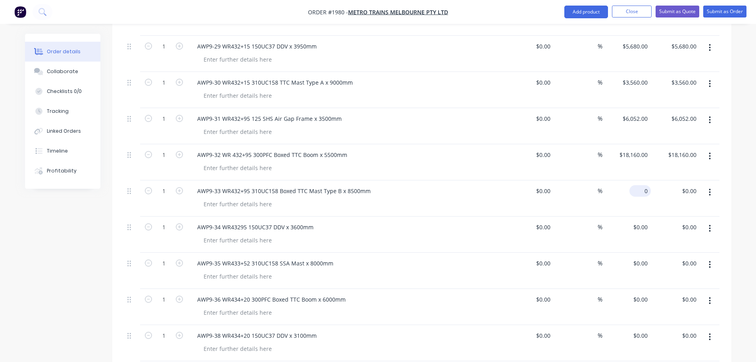
click at [640, 185] on div "0 $0.00" at bounding box center [640, 191] width 21 height 12
type input "$1,024.00"
click at [646, 221] on input "0" at bounding box center [642, 227] width 18 height 12
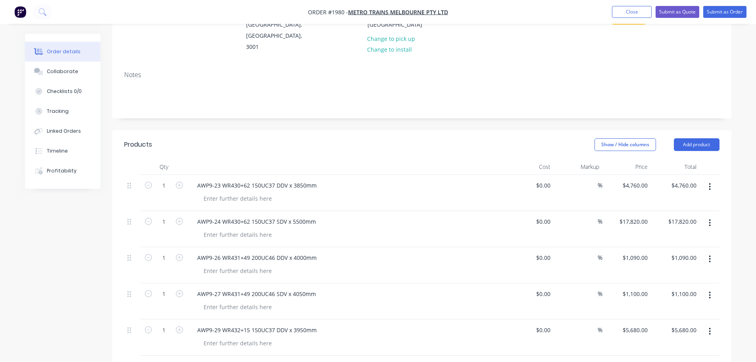
scroll to position [149, 0]
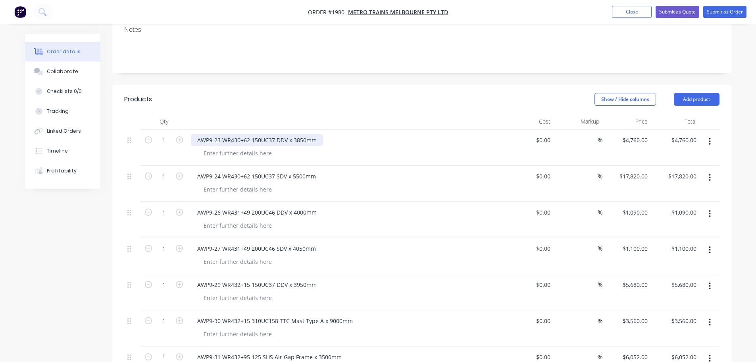
type input "$0.00"
drag, startPoint x: 222, startPoint y: 131, endPoint x: 194, endPoint y: 127, distance: 27.6
click at [194, 134] on div "AWP9-23 WR430+62 150UC37 DDV x 3850mm" at bounding box center [257, 140] width 132 height 12
click at [219, 134] on div "AWP9-23 WR430+62 150UC37 DDV x 3850mm" at bounding box center [257, 140] width 132 height 12
click at [205, 134] on div "AWP9-23 WR430+62 150UC37 DDV x 3850mm" at bounding box center [257, 140] width 132 height 12
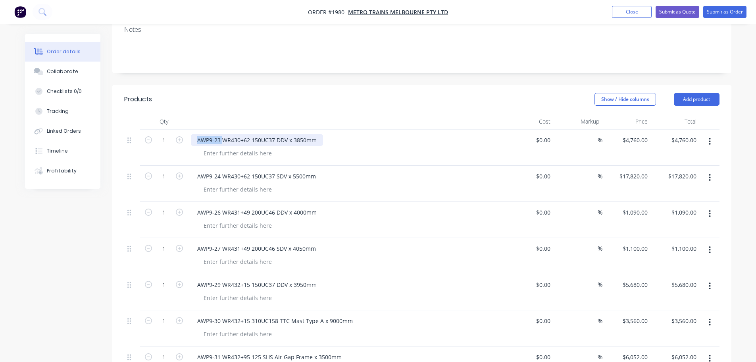
drag, startPoint x: 221, startPoint y: 127, endPoint x: 192, endPoint y: 123, distance: 29.3
click at [192, 134] on div "AWP9-23 WR430+62 150UC37 DDV x 3850mm" at bounding box center [257, 140] width 132 height 12
drag, startPoint x: 223, startPoint y: 163, endPoint x: 183, endPoint y: 163, distance: 40.1
click at [183, 166] on div "1 AWP9-24 WR430+62 150UC37 SDV x 5500mm $0.00 $0.00 % $17,820.00 $17,820.00 $17…" at bounding box center [422, 184] width 596 height 36
click at [219, 170] on div "AWP9-24 WR430+62 150UC37 SDV x 5500mm" at bounding box center [256, 176] width 131 height 12
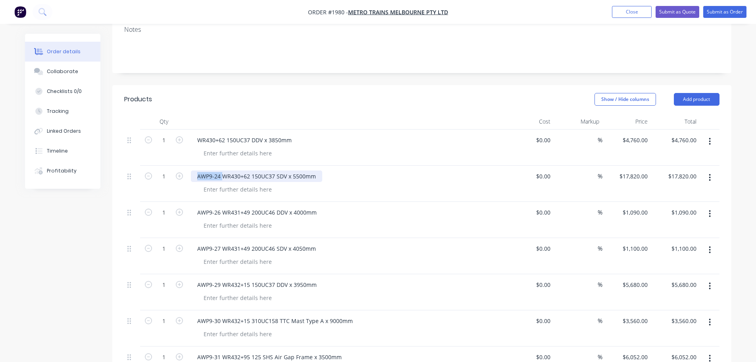
drag, startPoint x: 222, startPoint y: 166, endPoint x: 192, endPoint y: 166, distance: 29.4
click at [192, 170] on div "AWP9-24 WR430+62 150UC37 SDV x 5500mm" at bounding box center [256, 176] width 131 height 12
drag, startPoint x: 222, startPoint y: 200, endPoint x: 190, endPoint y: 203, distance: 32.3
click at [190, 203] on div "AWP9-26 WR431+49 200UC46 DDV x 4000mm" at bounding box center [347, 220] width 318 height 36
click at [218, 206] on div "AWP9-26 WR431+49 200UC46 DDV x 4000mm" at bounding box center [257, 212] width 132 height 12
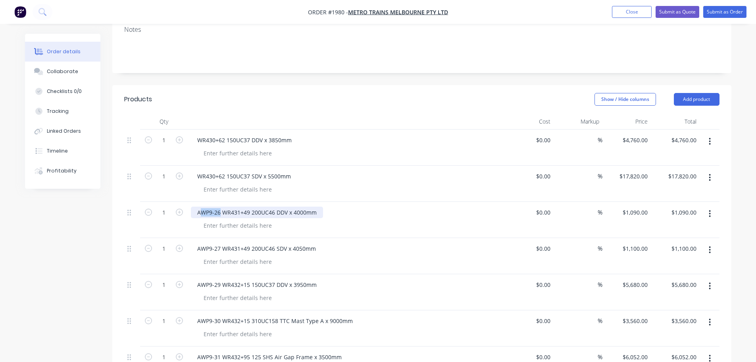
drag, startPoint x: 219, startPoint y: 203, endPoint x: 200, endPoint y: 200, distance: 19.7
click at [200, 206] on div "AWP9-26 WR431+49 200UC46 DDV x 4000mm" at bounding box center [257, 212] width 132 height 12
click at [201, 206] on div "A WR431+49 200UC46 DDV x 4000mm" at bounding box center [247, 212] width 112 height 12
click at [221, 243] on div "AWP9-27 WR431+49 200UC46 SDV x 4050mm" at bounding box center [256, 249] width 131 height 12
click at [223, 243] on div "AWP9-27 WR431+49 200UC46 SDV x 4050mm" at bounding box center [256, 249] width 131 height 12
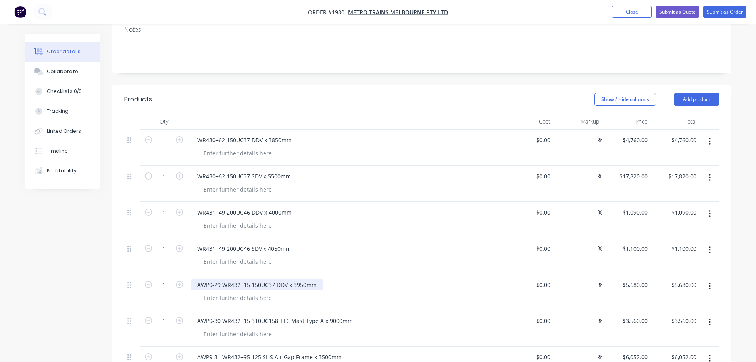
click at [219, 279] on div "AWP9-29 WR432+15 150UC37 DDV x 3950mm" at bounding box center [257, 285] width 132 height 12
click at [220, 279] on div "AWP9-29 WR432+15 150UC37 DDV x 3950mm" at bounding box center [257, 285] width 132 height 12
click at [221, 279] on div "AWP9-2 WR432+15 150UC37 DDV x 3950mm" at bounding box center [255, 285] width 129 height 12
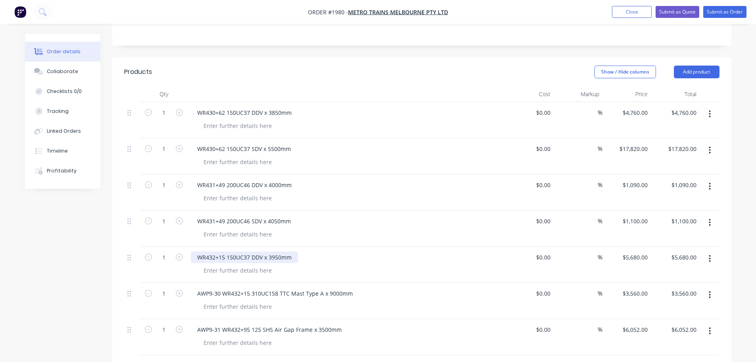
scroll to position [228, 0]
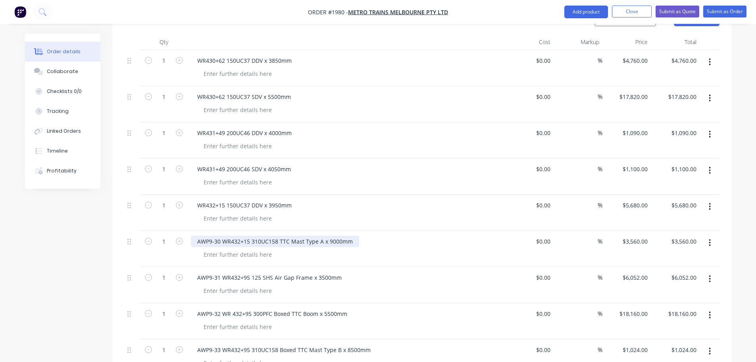
click at [223, 235] on div "AWP9-30 WR432+15 310UC158 TTC Mast Type A x 9000mm" at bounding box center [275, 241] width 168 height 12
click at [224, 235] on div "AWP9-30 WR432+15 310UC158 TTC Mast Type A x 9000mm" at bounding box center [275, 241] width 168 height 12
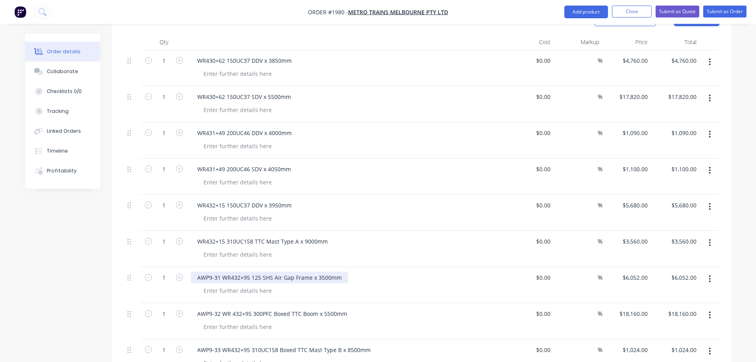
click at [223, 272] on div "AWP9-31 WR432+95 125 SHS Air Gap Frame x 3500mm" at bounding box center [269, 278] width 157 height 12
click at [221, 272] on div "AWP9-31 WR432+95 125 SHS Air Gap Frame x 3500mm" at bounding box center [269, 278] width 157 height 12
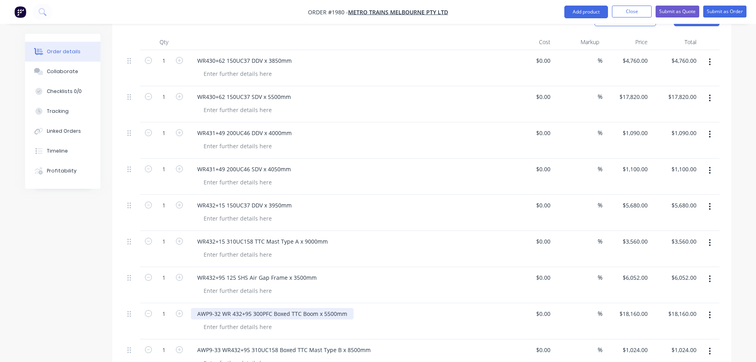
click at [224, 308] on div "AWP9-32 WR 432+95 300PFC Boxed TTC Boom x 5500mm" at bounding box center [272, 314] width 163 height 12
click at [221, 308] on div "AWP9-32 WR 432+95 300PFC Boxed TTC Boom x 5500mm" at bounding box center [272, 314] width 163 height 12
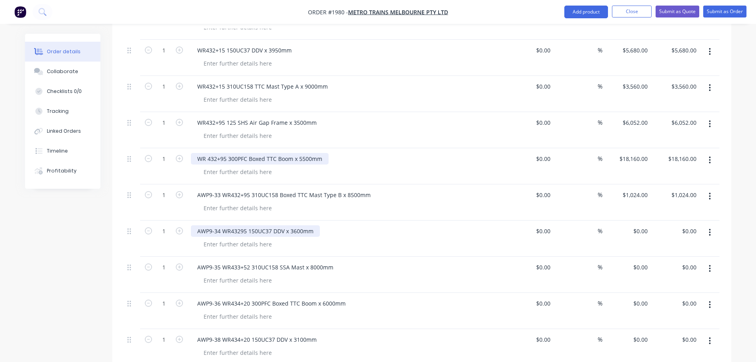
scroll to position [387, 0]
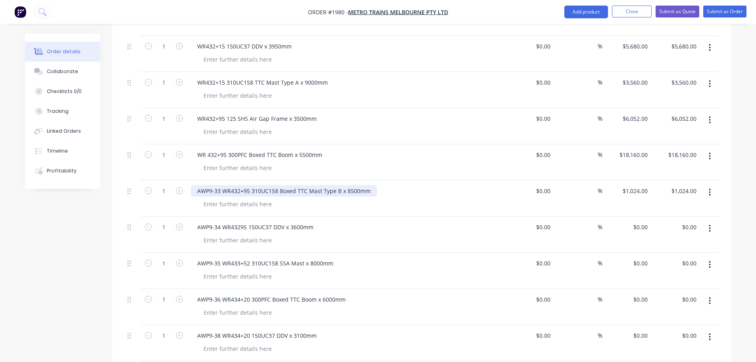
click at [224, 185] on div "AWP9-33 WR432+95 310UC158 Boxed TTC Mast Type B x 8500mm" at bounding box center [284, 191] width 186 height 12
click at [221, 185] on div "AWP9-33 WR432+95 310UC158 Boxed TTC Mast Type B x 8500mm" at bounding box center [284, 191] width 186 height 12
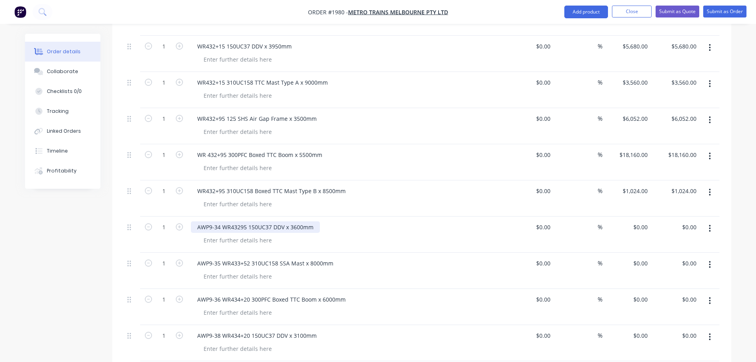
click at [223, 221] on div "AWP9-34 WR43295 150UC37 DDV x 3600mm" at bounding box center [255, 227] width 129 height 12
click at [224, 221] on div "AWP9-34 WR43295 150UC37 DDV x 3600mm" at bounding box center [255, 227] width 129 height 12
click at [221, 257] on div "AWP9-35 WR433+52 310UC158 SSA Mast x 8000mm" at bounding box center [265, 263] width 149 height 12
click at [222, 257] on div "AWP9-35 WR433+52 310UC158 SSA Mast x 8000mm" at bounding box center [265, 263] width 149 height 12
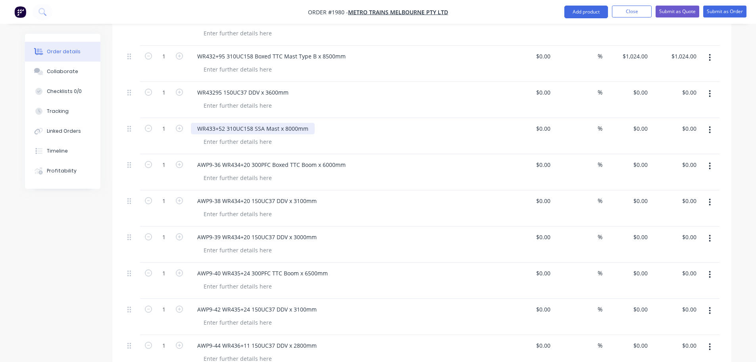
scroll to position [546, 0]
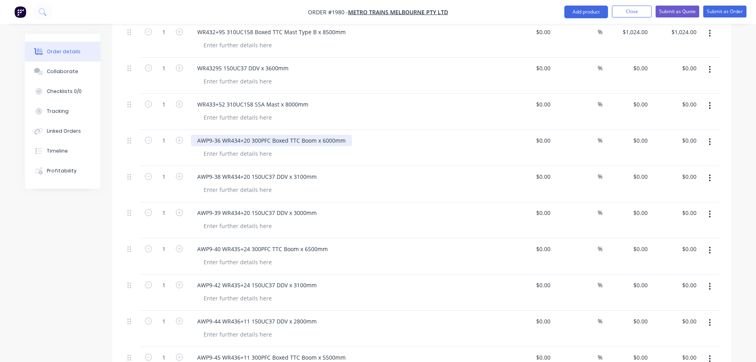
click at [221, 135] on div "AWP9-36 WR434+20 300PFC Boxed TTC Boom x 6000mm" at bounding box center [271, 141] width 161 height 12
click at [223, 171] on div "AWP9-38 WR434+20 150UC37 DDV x 3100mm" at bounding box center [257, 177] width 132 height 12
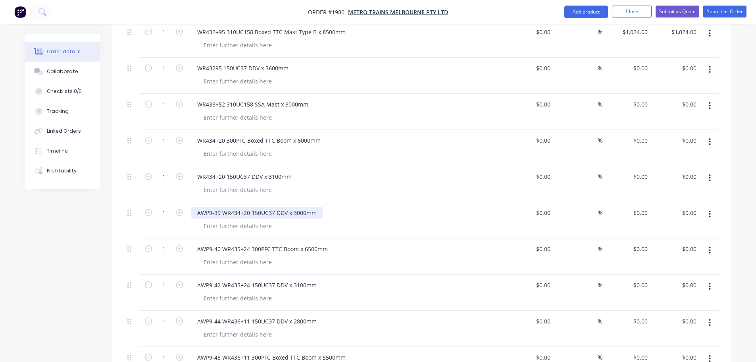
click at [223, 207] on div "AWP9-39 WR434+20 150UC37 DDV x 3000mm" at bounding box center [257, 213] width 132 height 12
click at [222, 207] on div "AWP9-39 WR434+20 150UC37 DDV x 3000mm" at bounding box center [257, 213] width 132 height 12
click at [224, 243] on div "AWP9-40 WR435+24 300PFC TTC Boom x 6500mm" at bounding box center [262, 249] width 143 height 12
click at [222, 243] on div "AWP9-40 WR435+24 300PFC TTC Boom x 6500mm" at bounding box center [262, 249] width 143 height 12
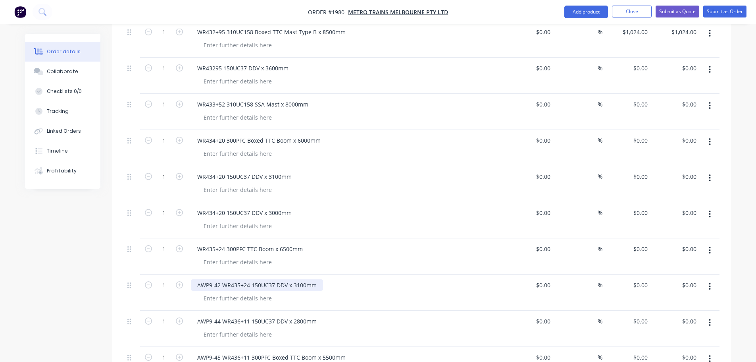
click at [223, 279] on div "AWP9-42 WR435+24 150UC37 DDV x 3100mm" at bounding box center [257, 285] width 132 height 12
click at [221, 279] on div "AWP9-42 WR435+24 150UC37 DDV x 3100mm" at bounding box center [257, 285] width 132 height 12
click at [219, 279] on div "AWP9- WR435+24 150UC37 DDV x 3100mm" at bounding box center [254, 285] width 126 height 12
click at [216, 279] on div "AWP9- WR435+24 150UC37 DDV x 3100mm" at bounding box center [254, 285] width 126 height 12
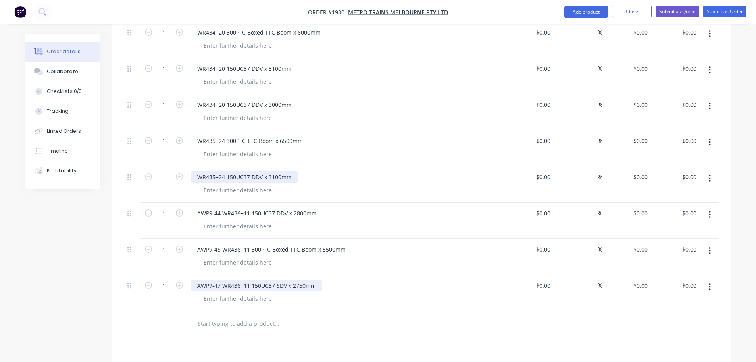
scroll to position [665, 0]
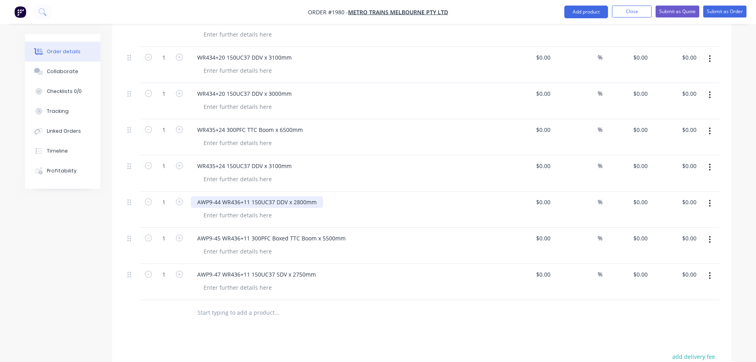
click at [220, 196] on div "AWP9-44 WR436+11 150UC37 DDV x 2800mm" at bounding box center [257, 202] width 132 height 12
drag, startPoint x: 222, startPoint y: 191, endPoint x: 232, endPoint y: 184, distance: 12.9
click at [222, 196] on div "AWP9-44 WR436+11 150UC37 DDV x 2800mm" at bounding box center [257, 202] width 132 height 12
click at [222, 232] on div "AWP9-45 WR436+11 300PFC Boxed TTC Boom x 5500mm" at bounding box center [271, 238] width 161 height 12
click at [223, 232] on div "AWP9-45 WR436+11 300PFC Boxed TTC Boom x 5500mm" at bounding box center [271, 238] width 161 height 12
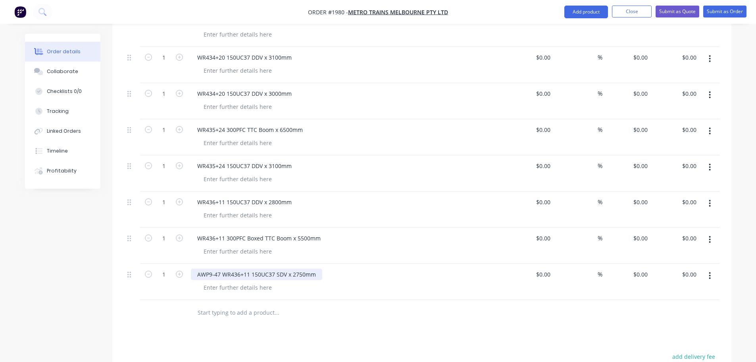
click at [224, 268] on div "AWP9-47 WR436+11 150UC37 SDV x 2750mm" at bounding box center [256, 274] width 131 height 12
click at [325, 330] on div "Products Show / Hide columns Add product Qty Cost Markup Price Total 1 WR430+62…" at bounding box center [421, 42] width 619 height 947
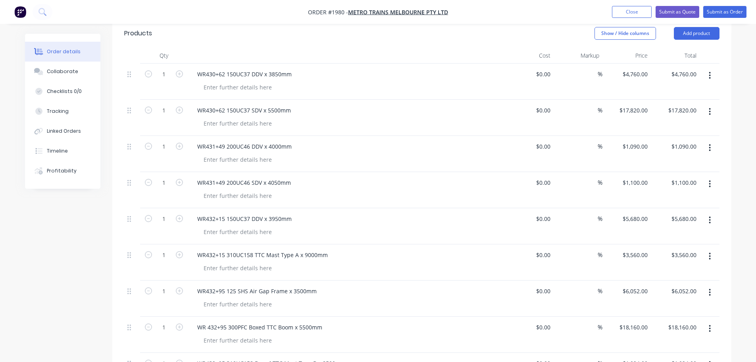
scroll to position [188, 0]
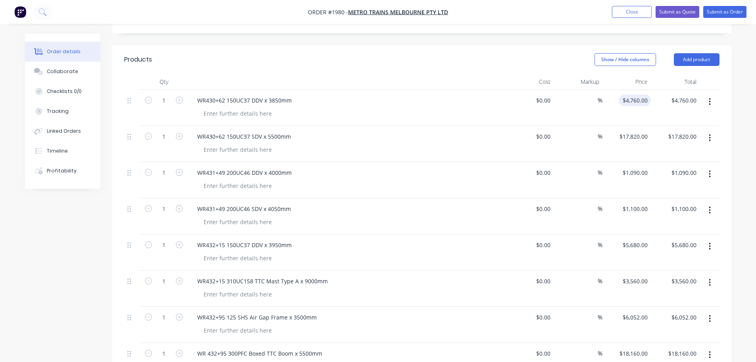
type input "4760"
click at [634, 95] on div "4760 $4,760.00" at bounding box center [635, 101] width 32 height 12
click at [638, 131] on input "$17,820.00" at bounding box center [635, 137] width 32 height 12
type input "$0.00"
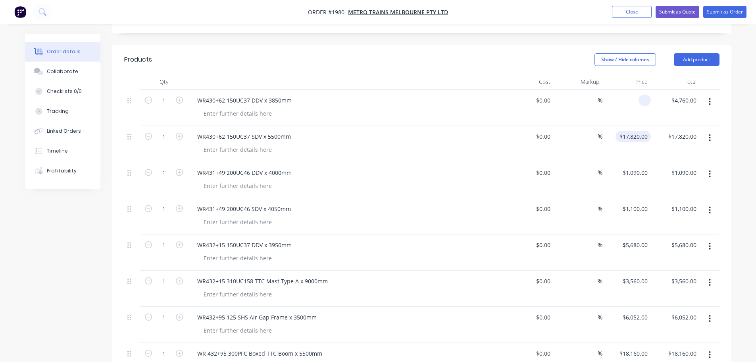
type input "17820"
type input "$0.00"
type input "1090"
click at [637, 167] on input "1090" at bounding box center [636, 173] width 29 height 12
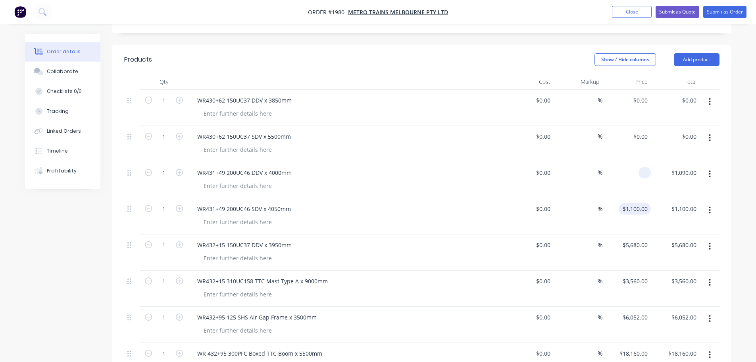
type input "$0.00"
type input "1100"
click at [639, 203] on input "1100" at bounding box center [636, 209] width 29 height 12
type input "$0.00"
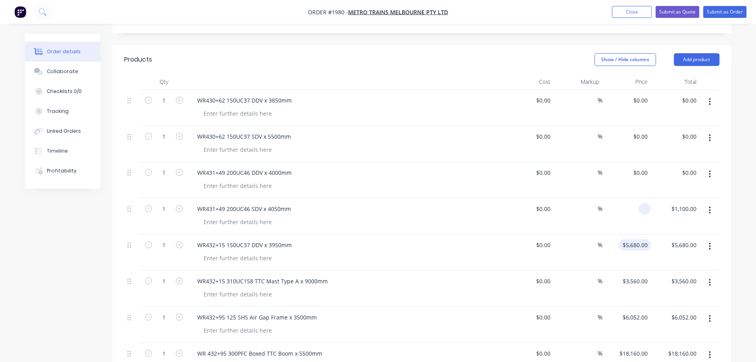
type input "$0.00"
type input "5680"
click at [639, 239] on input "5680" at bounding box center [636, 245] width 29 height 12
type input "$0.00"
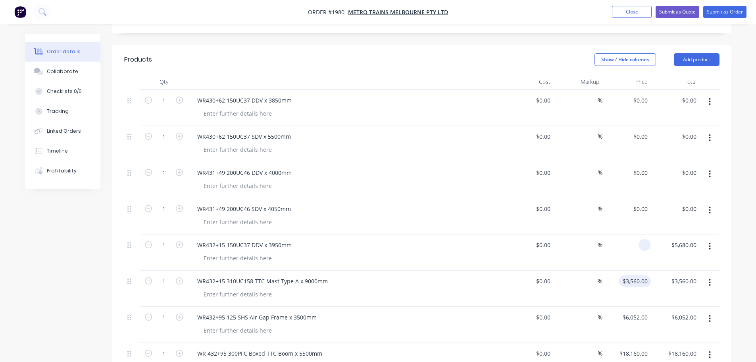
type input "3560"
click at [636, 275] on input "3560" at bounding box center [636, 281] width 29 height 12
type input "$0.00"
type input "6052"
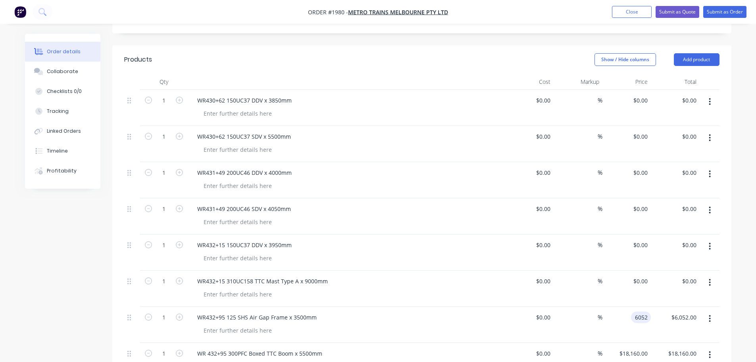
click at [633, 311] on div "6052 6052" at bounding box center [641, 317] width 20 height 12
type input "$0.00"
type input "18160"
click at [633, 347] on input "18160" at bounding box center [635, 353] width 32 height 12
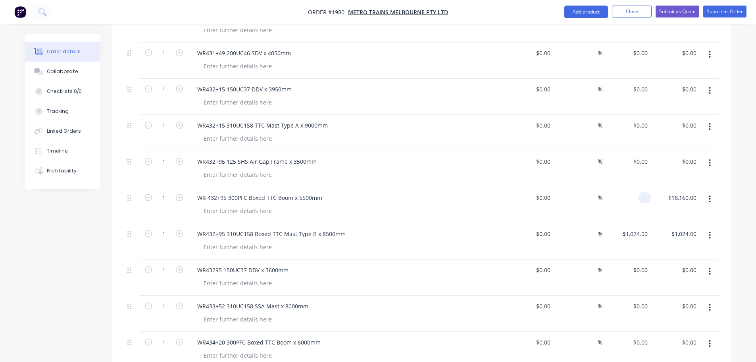
scroll to position [347, 0]
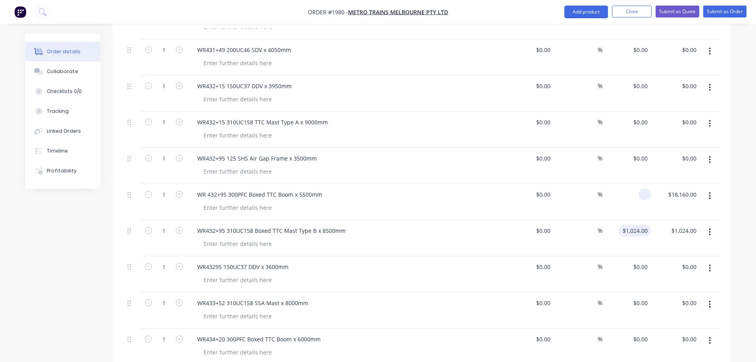
type input "$0.00"
type input "1024"
click at [645, 225] on input "1024" at bounding box center [636, 231] width 29 height 12
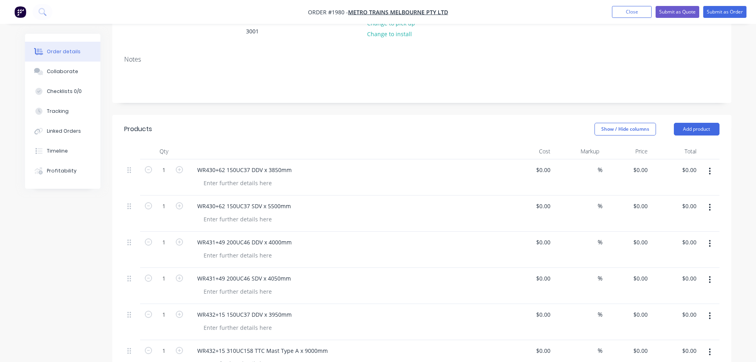
scroll to position [119, 0]
click at [646, 164] on input "$0.00" at bounding box center [642, 170] width 18 height 12
type input "0"
type input "$0.00"
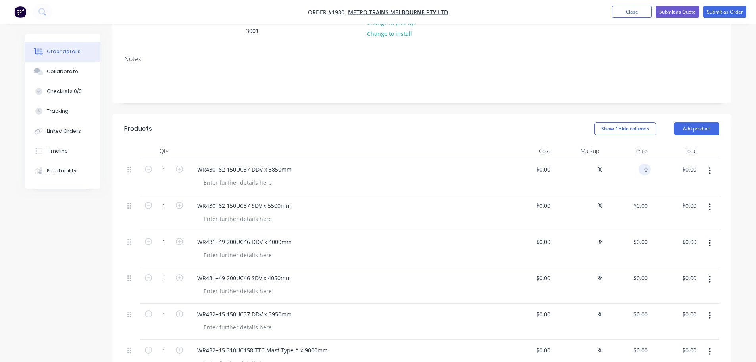
click at [648, 164] on input "0" at bounding box center [646, 170] width 9 height 12
type input "$2,310.00"
click at [580, 122] on div "Show / Hide columns Add product" at bounding box center [485, 128] width 469 height 13
click at [643, 200] on input "0" at bounding box center [642, 206] width 18 height 12
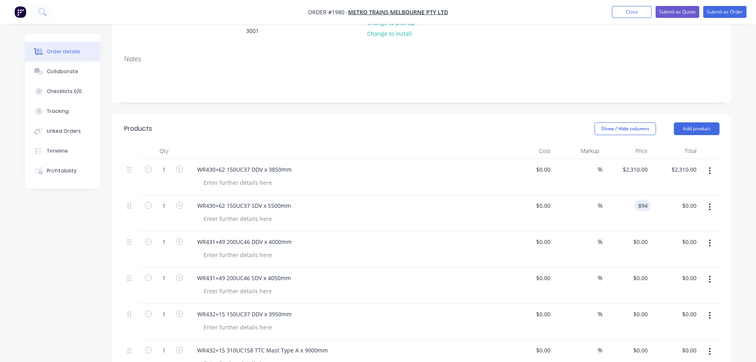
type input "$894.00"
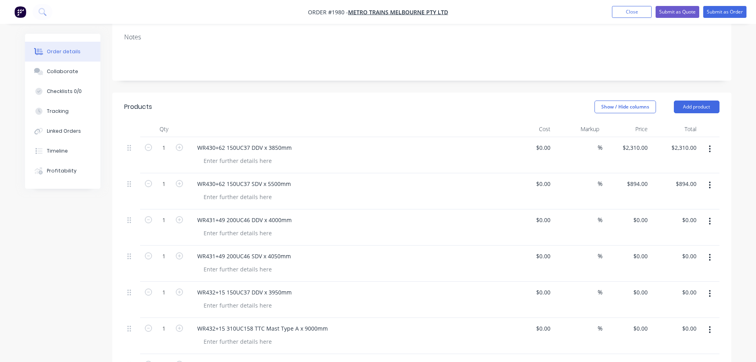
scroll to position [159, 0]
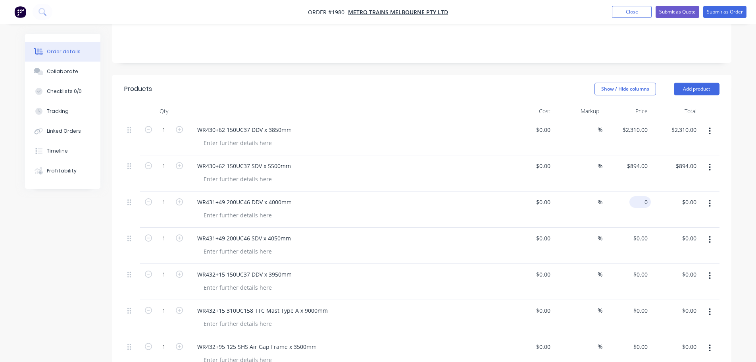
click at [640, 196] on div "0 $0.00" at bounding box center [640, 202] width 21 height 12
type input "$2,340.00"
click at [646, 232] on input "0" at bounding box center [642, 238] width 18 height 12
click at [648, 232] on input "0" at bounding box center [646, 238] width 9 height 12
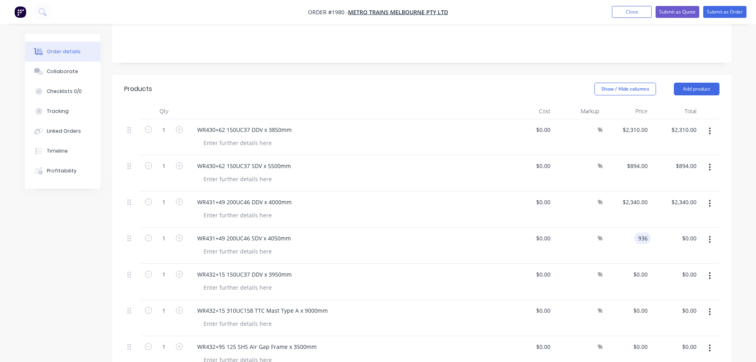
type input "$936.00"
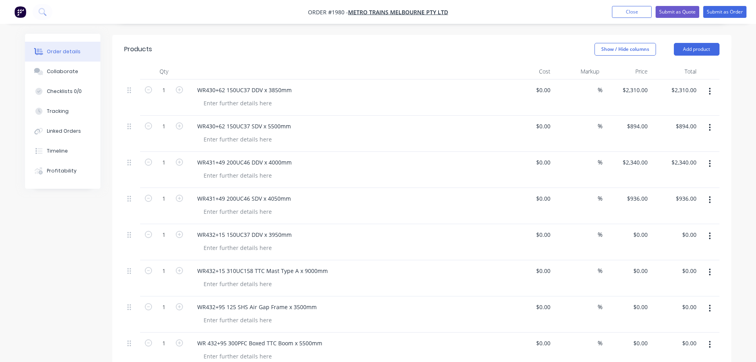
scroll to position [238, 0]
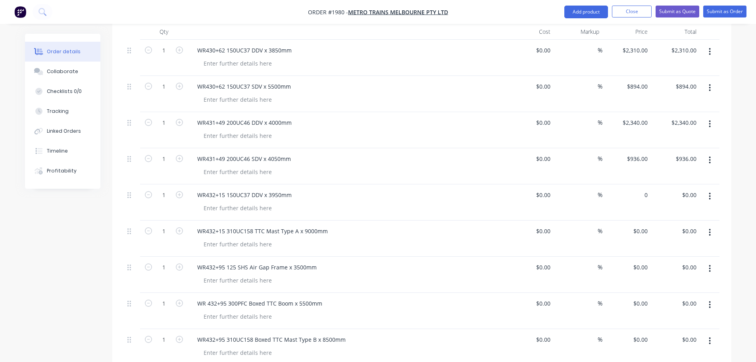
click at [638, 184] on div "0 $0.00" at bounding box center [627, 202] width 49 height 36
type input "$2,320.00"
click at [642, 225] on input "0" at bounding box center [646, 231] width 9 height 12
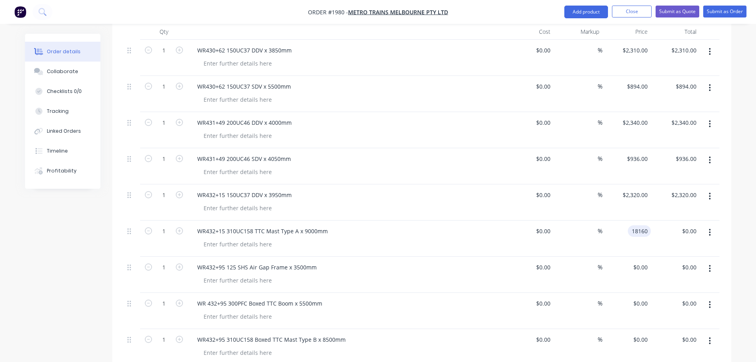
type input "$18,160.00"
click at [742, 231] on div "Order details Collaborate Checklists 0/0 Tracking Linked Orders Timeline Profit…" at bounding box center [378, 358] width 756 height 1193
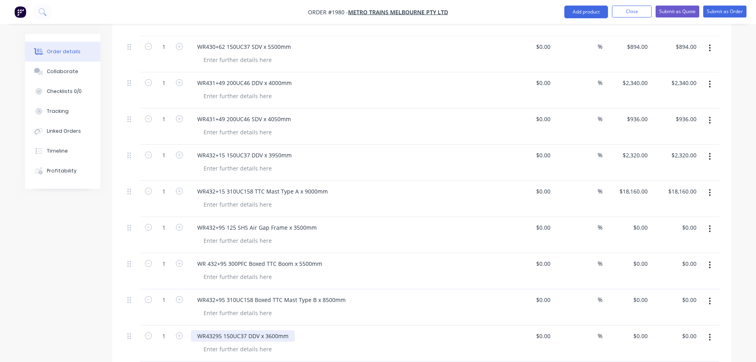
click at [213, 330] on div "WR43295 150UC37 DDV x 3600mm" at bounding box center [243, 336] width 104 height 12
click at [368, 289] on div "WR432+95 310UC158 Boxed TTC Mast Type B x 8500mm" at bounding box center [347, 307] width 318 height 36
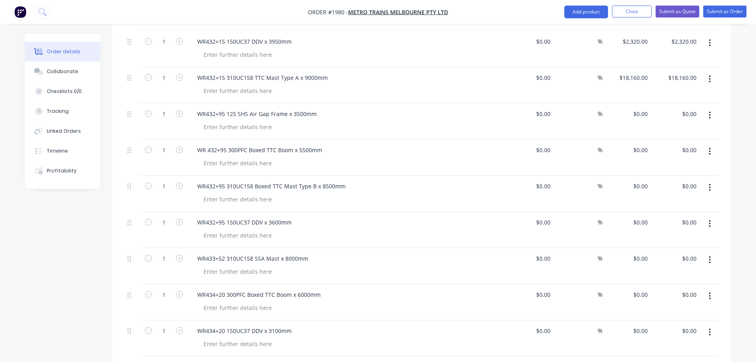
scroll to position [397, 0]
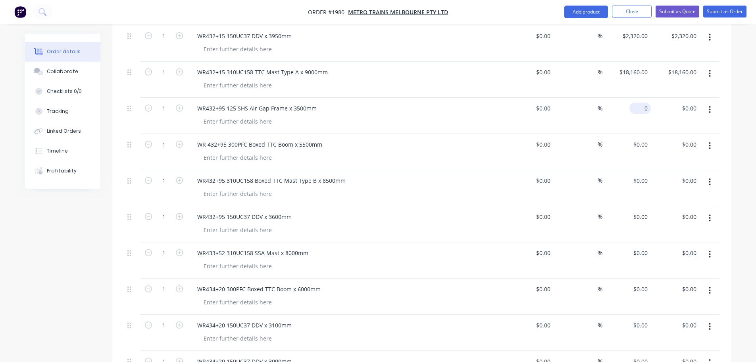
click at [647, 102] on input "0" at bounding box center [642, 108] width 18 height 12
type input "$1,980.00"
type input "1980"
type input "$0.00"
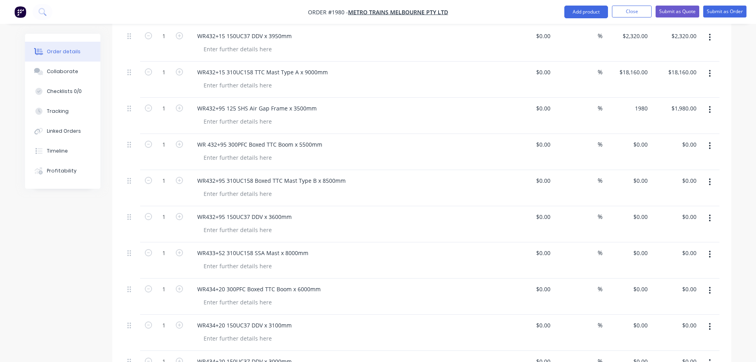
click at [639, 135] on div "$0.00 $0.00" at bounding box center [627, 152] width 49 height 36
type input "$1,980.00"
type input "0"
type input "1980"
type input "$0.00"
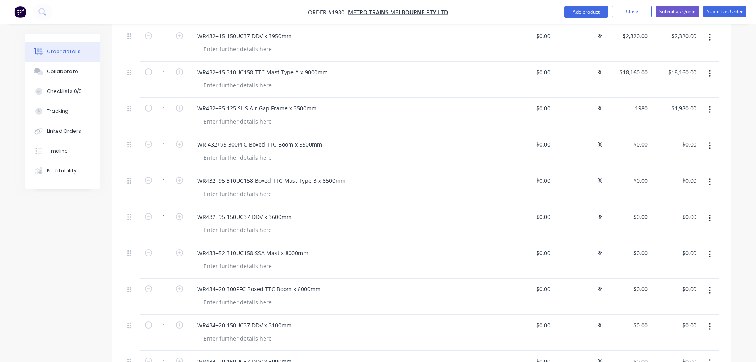
type input "$1,980.00"
type input "0"
type input "1980"
type input "$0.00"
type input "$1,980.00"
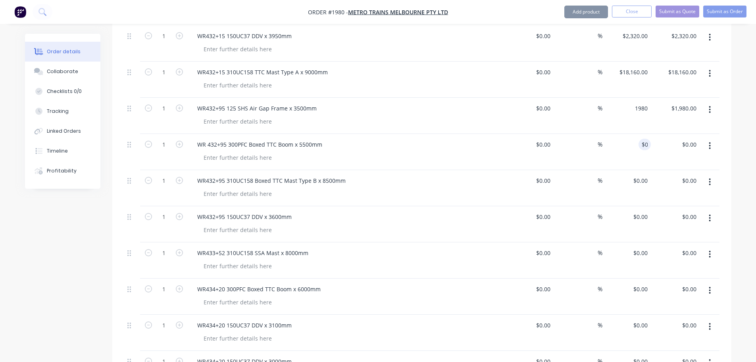
type input "0"
type input "1980"
type input "$0.00"
type input "$1,980.00"
type input "04"
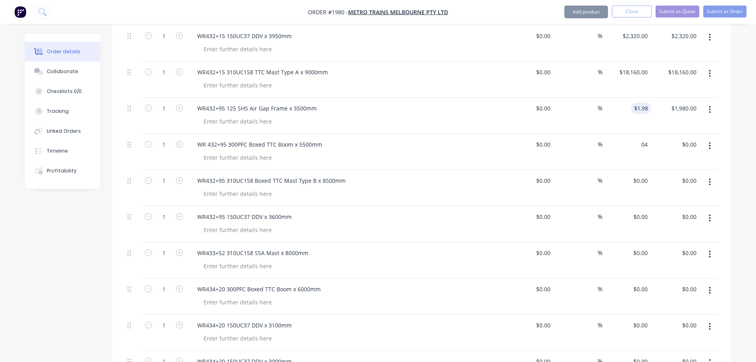
type input "1980"
type input "$4.00"
type input "$7.00"
type input "4"
type input "$4.00"
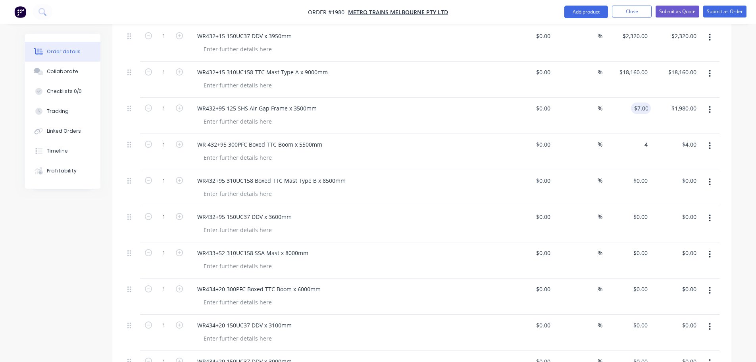
type input "$7.00"
type input "4"
type input "7"
type input "$4.00"
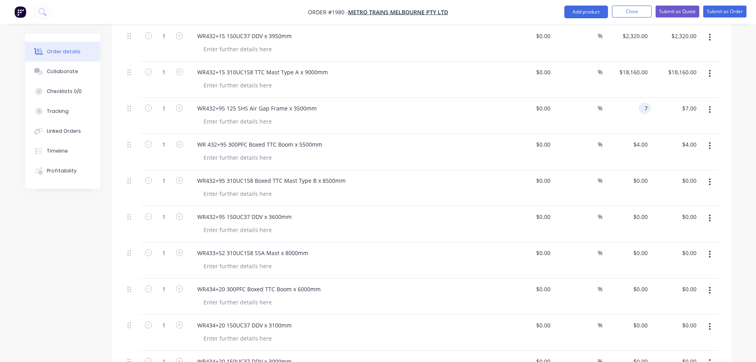
type input "$7.00"
type input "4"
type input "7"
type input "$4.00"
type input "$7.00"
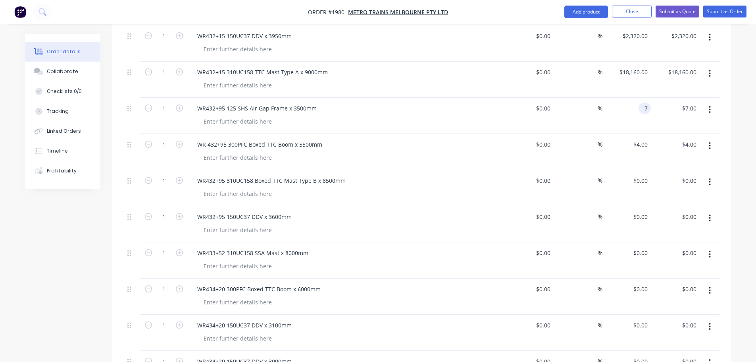
type input "4"
type input "7"
type input "6"
type input "$7.00"
type input "6"
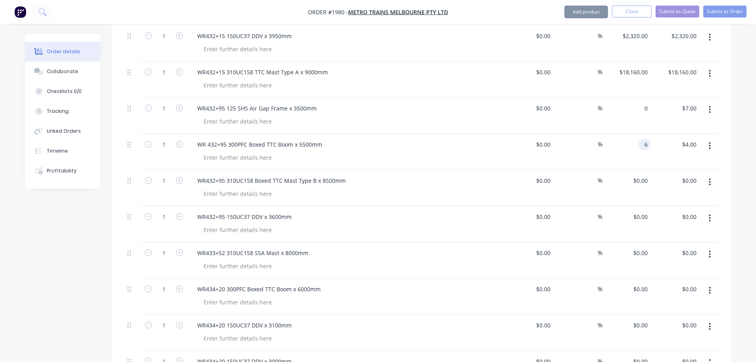
type input "$0.00"
type input "6"
type input "$6.00"
type input "$0.00"
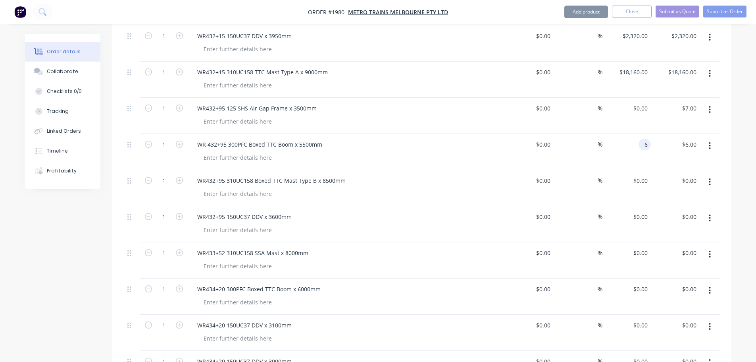
type input "6"
type input "0"
type input "$6.00"
type input "$0.00"
type input "6"
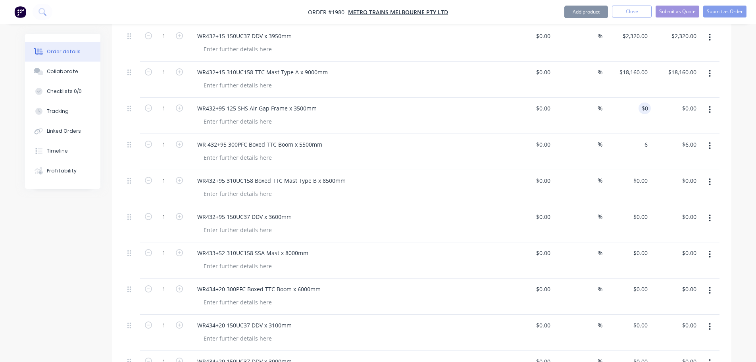
type input "0"
type input "$6.00"
type input "$0.00"
type input "6"
type input "0"
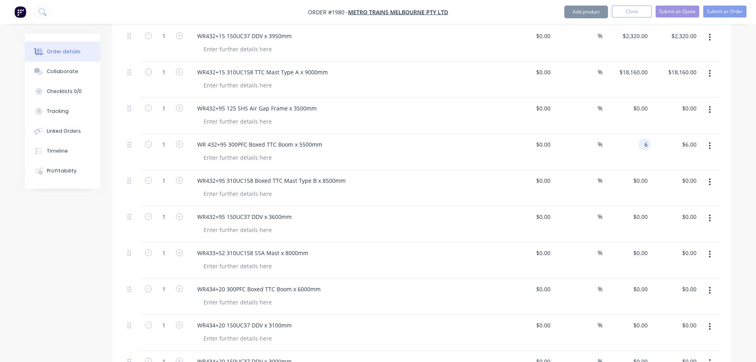
type input "$6.00"
type input "$0.00"
type input "6"
type input "0"
type input "$6.00"
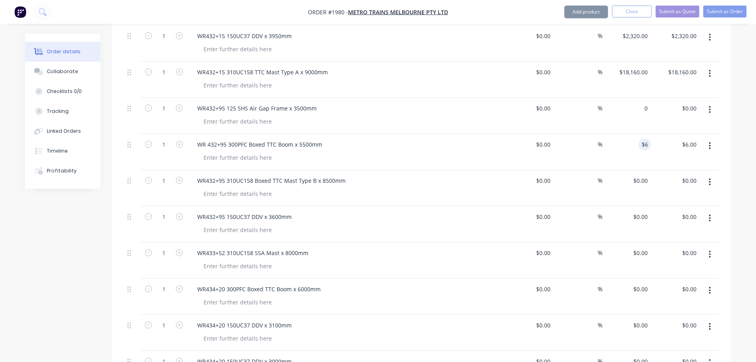
type input "$0.00"
type input "6"
type input "0"
type input "$6.00"
type input "$0.00"
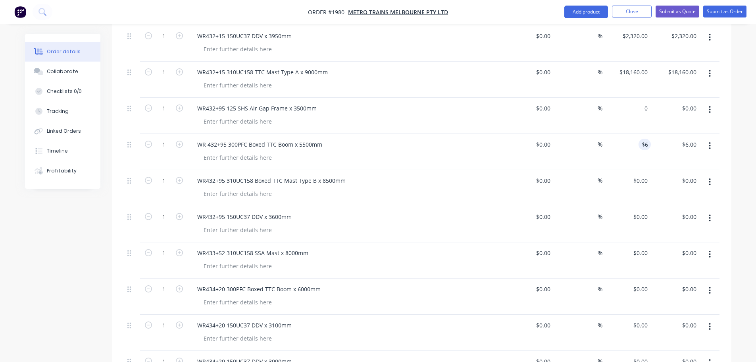
type input "6"
type input "0"
type input "$6.00"
type input "$0.00"
type input "6"
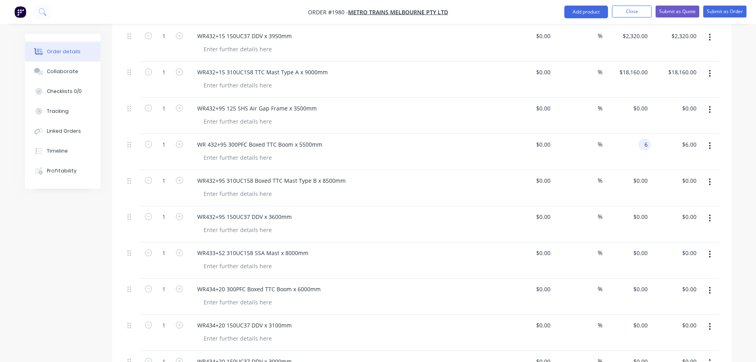
type input "0"
type input "$6.00"
type input "$0.00"
type input "6"
type input "0"
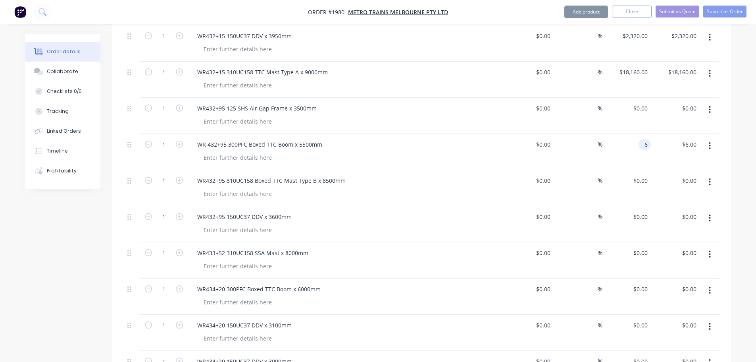
type input "$6.00"
type input "$0.00"
type input "6"
type input "0"
type input "$6.00"
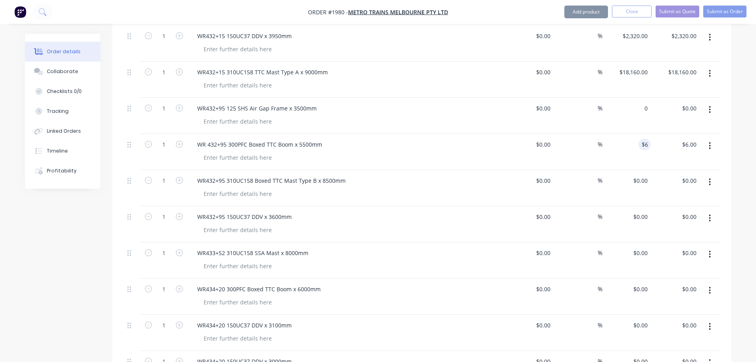
type input "$0.00"
type input "6"
type input "0"
type input "$6.00"
type input "$0.00"
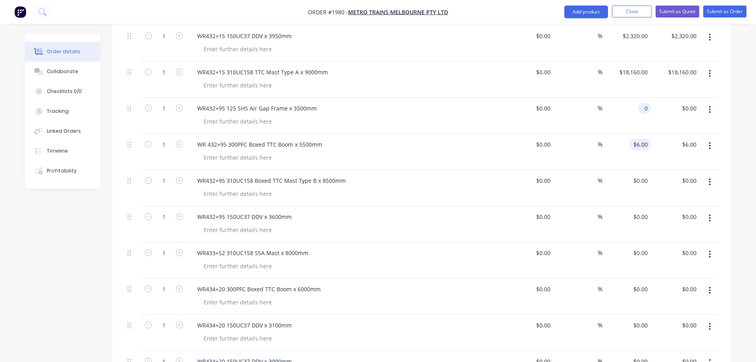
type input "6"
type input "0"
type input "$6.00"
type input "$0.00"
click at [741, 117] on div "Order details Collaborate Checklists 0/0 Tracking Linked Orders Timeline Profit…" at bounding box center [378, 199] width 756 height 1193
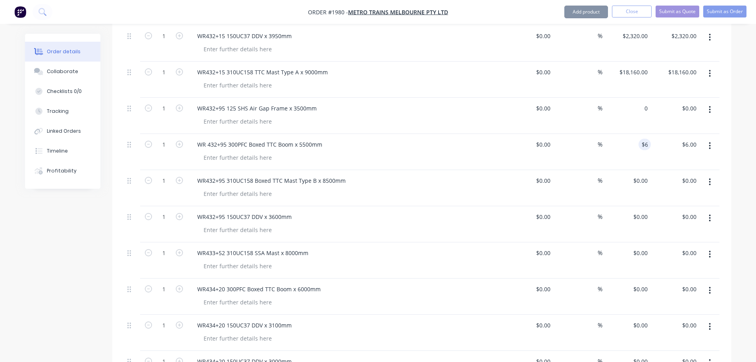
click at [734, 116] on div "Order details Collaborate Checklists 0/0 Tracking Linked Orders Timeline Profit…" at bounding box center [378, 216] width 723 height 1159
click at [644, 102] on input "$0.00" at bounding box center [642, 108] width 18 height 12
click at [721, 18] on li "Submit as Order" at bounding box center [725, 12] width 43 height 13
click at [725, 14] on button "Submit as Order" at bounding box center [725, 12] width 43 height 12
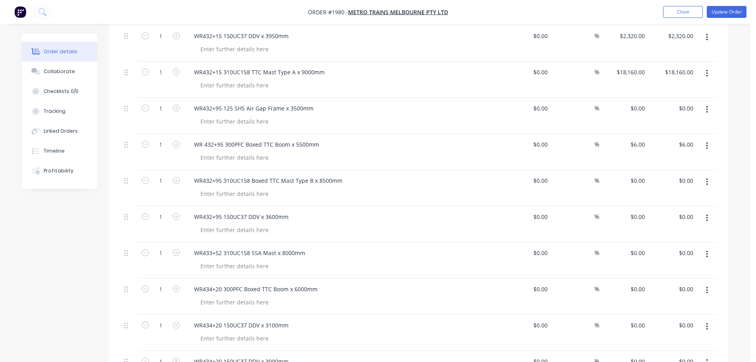
scroll to position [0, 0]
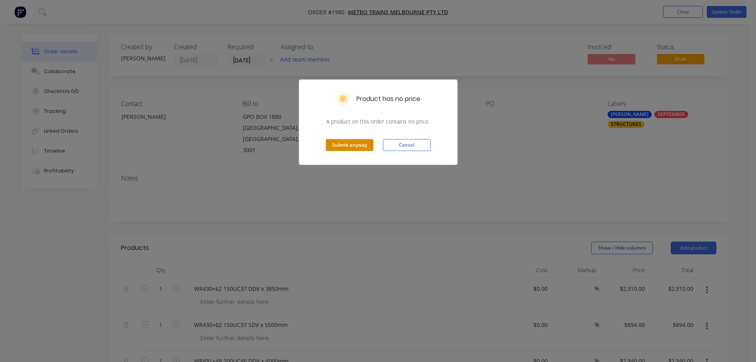
click at [363, 143] on button "Submit anyway" at bounding box center [350, 145] width 48 height 12
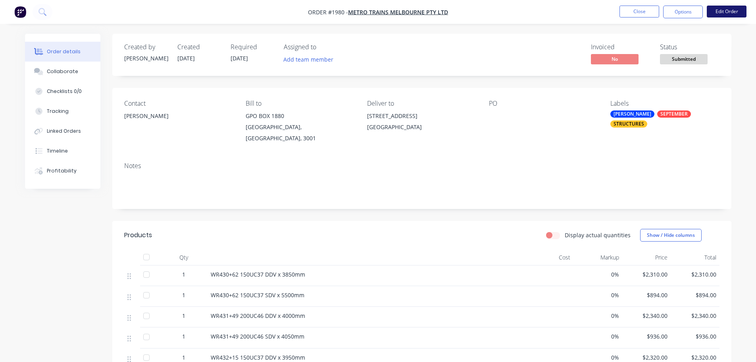
click at [729, 13] on button "Edit Order" at bounding box center [727, 12] width 40 height 12
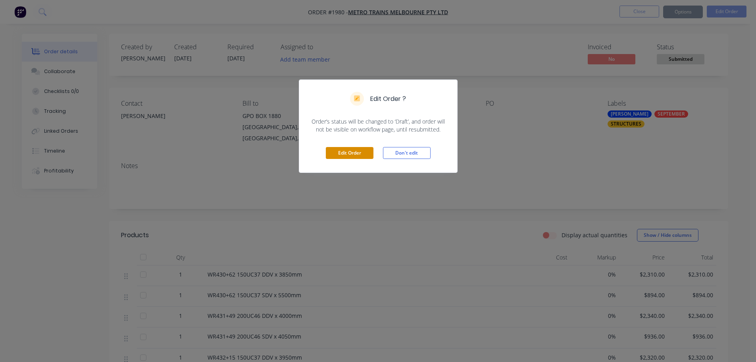
click at [366, 152] on button "Edit Order" at bounding box center [350, 153] width 48 height 12
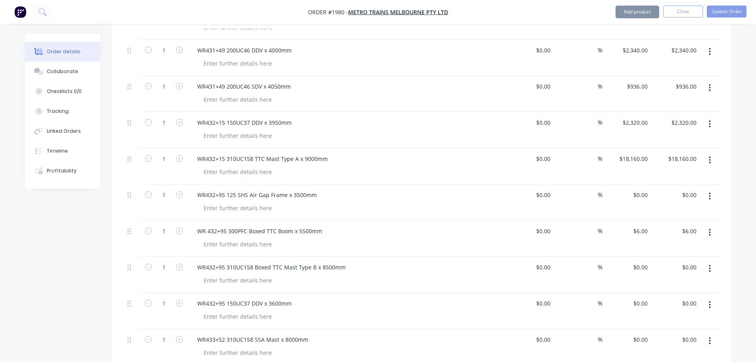
scroll to position [318, 0]
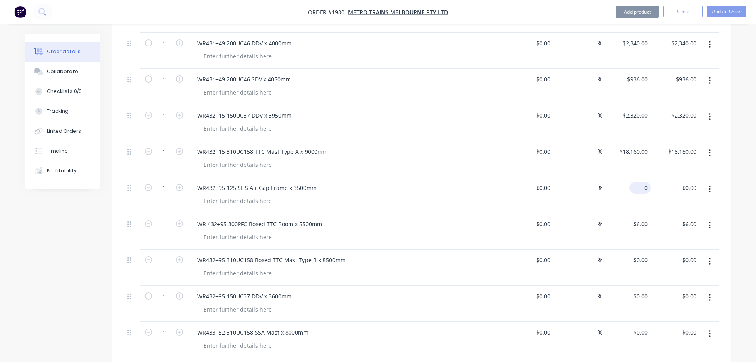
click at [642, 182] on div "0 $0.00" at bounding box center [640, 188] width 21 height 12
click at [647, 182] on input "0" at bounding box center [642, 188] width 18 height 12
click at [735, 181] on div "Order details Collaborate Checklists 0/0 Tracking Linked Orders Timeline Profit…" at bounding box center [378, 295] width 723 height 1159
click at [642, 218] on div "6 $6.00" at bounding box center [640, 224] width 21 height 12
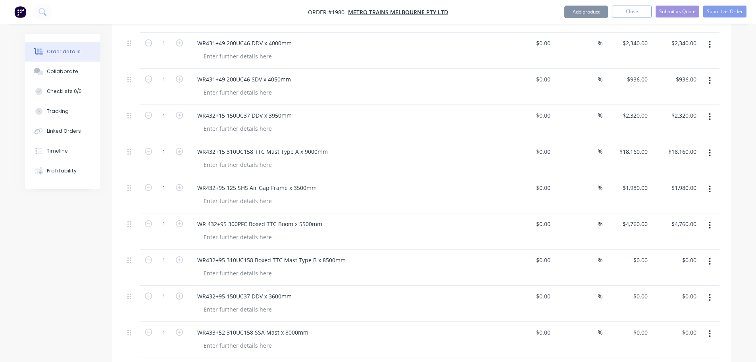
click at [749, 215] on div "Order details Collaborate Checklists 0/0 Tracking Linked Orders Timeline Profit…" at bounding box center [378, 278] width 756 height 1193
click at [641, 254] on div "0 0" at bounding box center [645, 260] width 12 height 12
click at [739, 235] on div "Order details Collaborate Checklists 0/0 Tracking Linked Orders Timeline Profit…" at bounding box center [378, 295] width 723 height 1159
click at [644, 290] on input "0" at bounding box center [646, 296] width 9 height 12
click at [747, 275] on div "Order details Collaborate Checklists 0/0 Tracking Linked Orders Timeline Profit…" at bounding box center [378, 278] width 756 height 1193
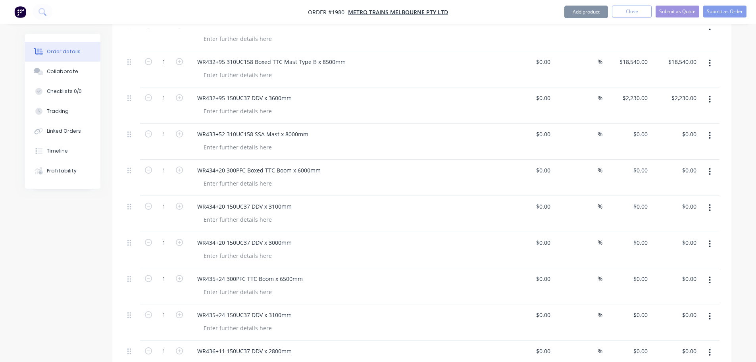
scroll to position [516, 0]
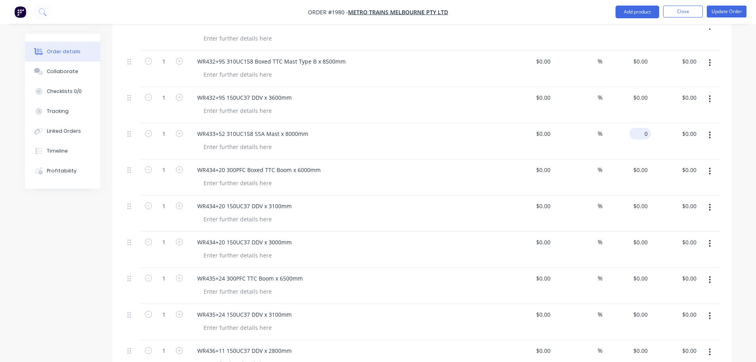
click at [643, 128] on input "0" at bounding box center [642, 134] width 18 height 12
click at [741, 130] on div "Order details Collaborate Checklists 0/0 Tracking Linked Orders Timeline Profit…" at bounding box center [378, 80] width 756 height 1193
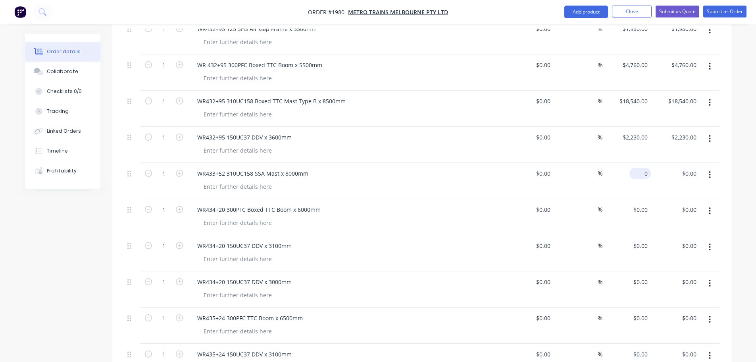
click at [643, 168] on input "0" at bounding box center [642, 174] width 18 height 12
click at [732, 183] on div "Order details Collaborate Checklists 0/0 Tracking Linked Orders Timeline Profit…" at bounding box center [378, 136] width 723 height 1159
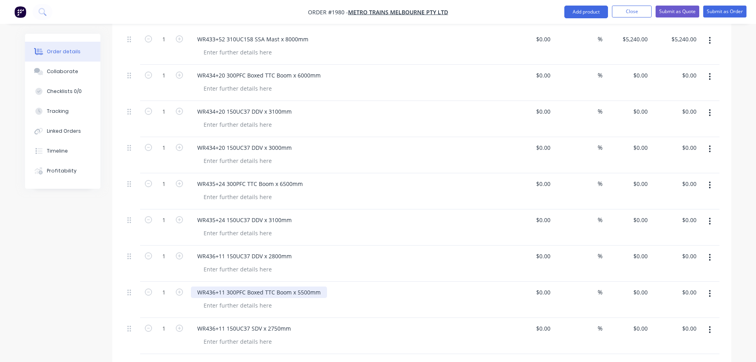
scroll to position [556, 0]
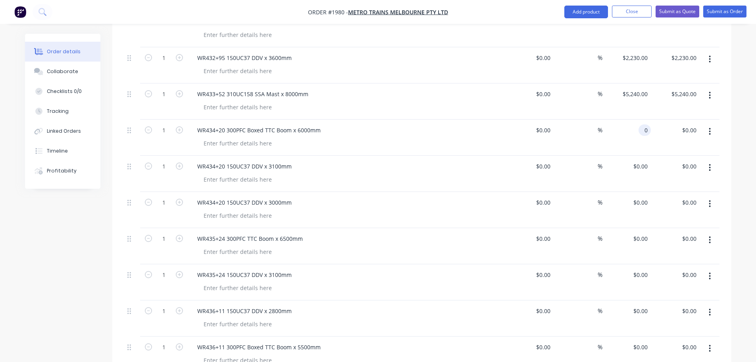
click at [643, 124] on input "0" at bounding box center [646, 130] width 9 height 12
click at [743, 135] on div "Order details Collaborate Checklists 0/0 Tracking Linked Orders Timeline Profit…" at bounding box center [378, 40] width 756 height 1193
click at [640, 160] on div "0 $0.00" at bounding box center [640, 166] width 21 height 12
click at [742, 177] on div "Order details Collaborate Checklists 0/0 Tracking Linked Orders Timeline Profit…" at bounding box center [378, 40] width 756 height 1193
click at [643, 197] on input "0" at bounding box center [642, 203] width 18 height 12
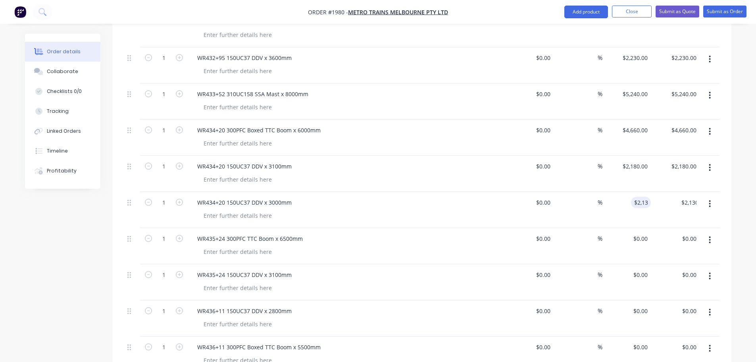
click at [732, 197] on div "Order details Collaborate Checklists 0/0 Tracking Linked Orders Timeline Profit…" at bounding box center [378, 57] width 723 height 1159
click at [643, 233] on input "0" at bounding box center [642, 239] width 18 height 12
click at [737, 238] on div "Order details Collaborate Checklists 0/0 Tracking Linked Orders Timeline Profit…" at bounding box center [378, 57] width 723 height 1159
click at [643, 269] on input "0" at bounding box center [642, 275] width 18 height 12
click at [741, 260] on div "Order details Collaborate Checklists 0/0 Tracking Linked Orders Timeline Profit…" at bounding box center [378, 40] width 756 height 1193
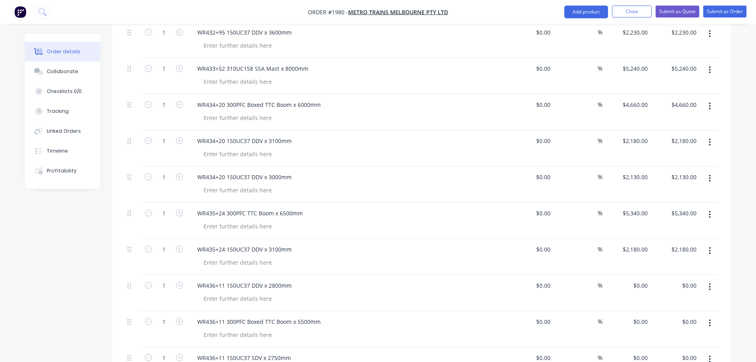
scroll to position [596, 0]
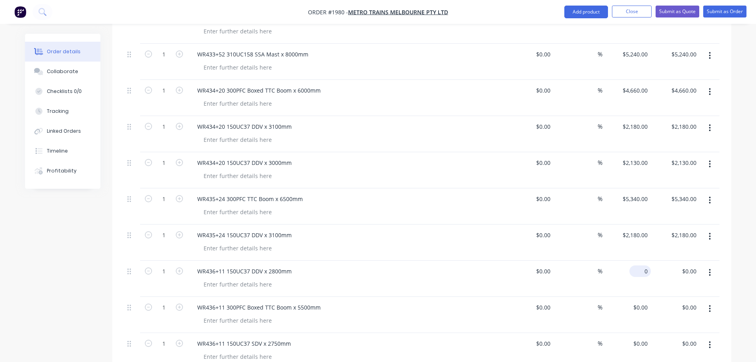
click at [648, 265] on input "0" at bounding box center [642, 271] width 18 height 12
click at [647, 301] on input "0" at bounding box center [642, 307] width 18 height 12
click at [740, 284] on div "Order details Collaborate Checklists 0/0 Tracking Linked Orders Timeline Profit…" at bounding box center [378, 0] width 756 height 1193
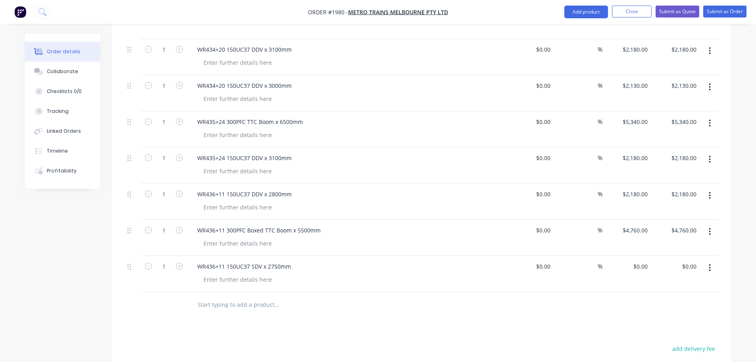
scroll to position [715, 0]
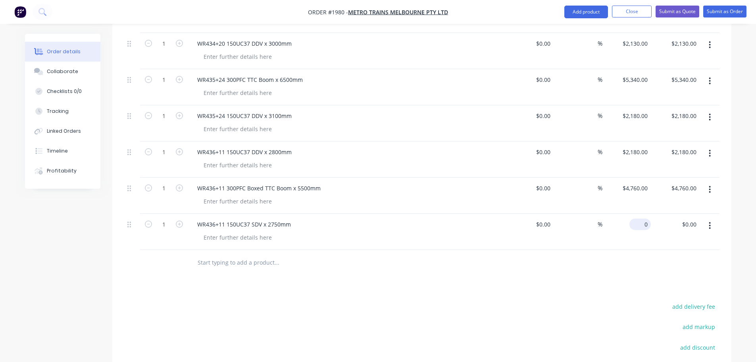
click at [643, 218] on input "0" at bounding box center [642, 224] width 18 height 12
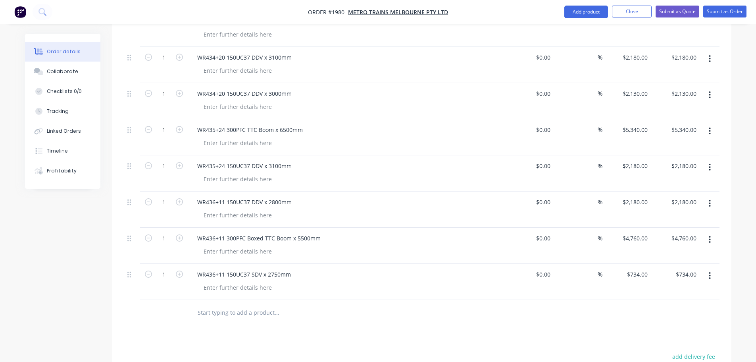
scroll to position [701, 0]
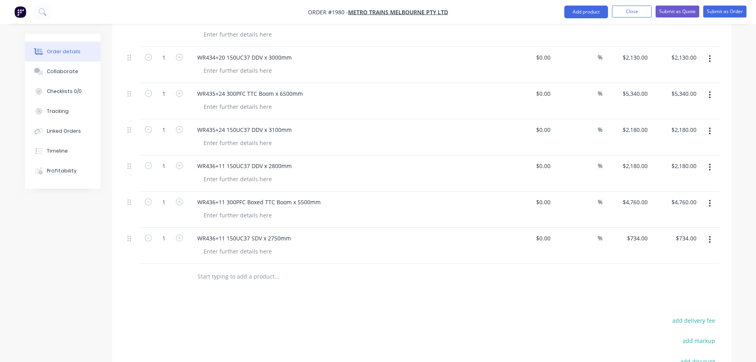
click at [261, 268] on input "text" at bounding box center [276, 276] width 159 height 16
click at [286, 294] on button "Add Delivery to Newport Site to order" at bounding box center [320, 306] width 238 height 25
click at [646, 268] on input "0" at bounding box center [642, 274] width 18 height 12
click at [650, 311] on div at bounding box center [422, 313] width 596 height 26
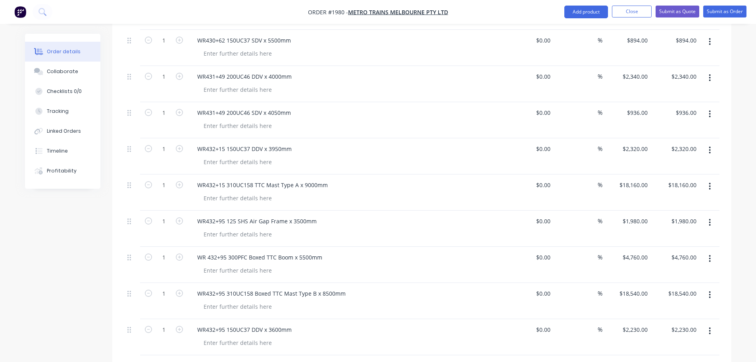
scroll to position [260, 0]
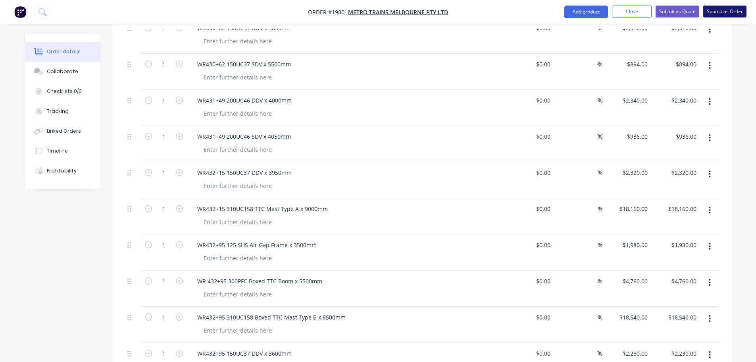
click at [716, 15] on button "Submit as Order" at bounding box center [725, 12] width 43 height 12
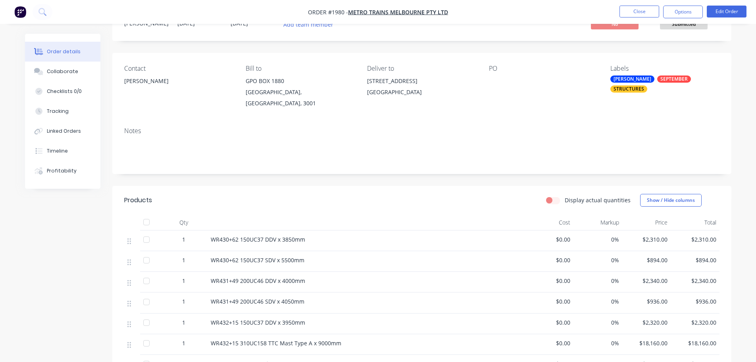
scroll to position [0, 0]
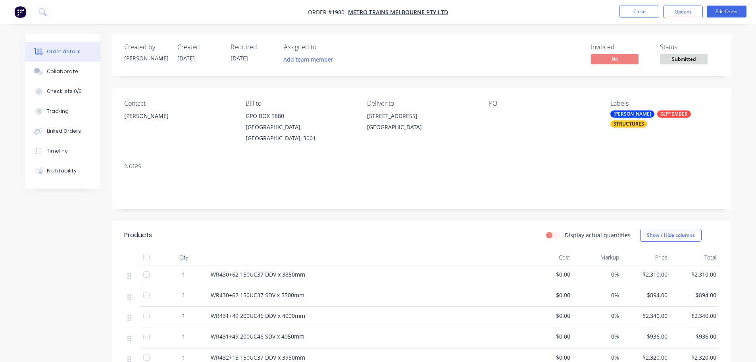
click at [672, 65] on button "Submitted" at bounding box center [684, 60] width 48 height 12
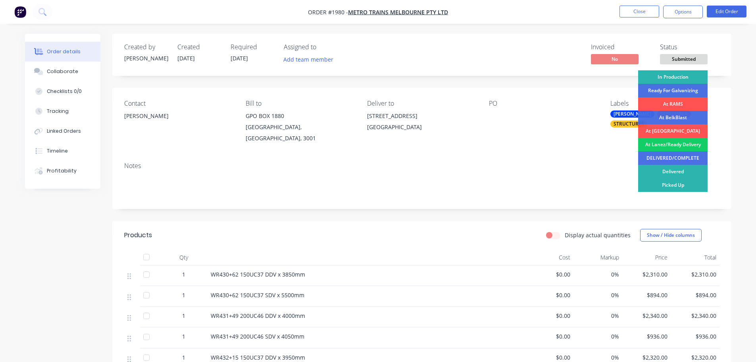
click at [673, 143] on div "At Lanez/Ready Delivery" at bounding box center [673, 145] width 69 height 14
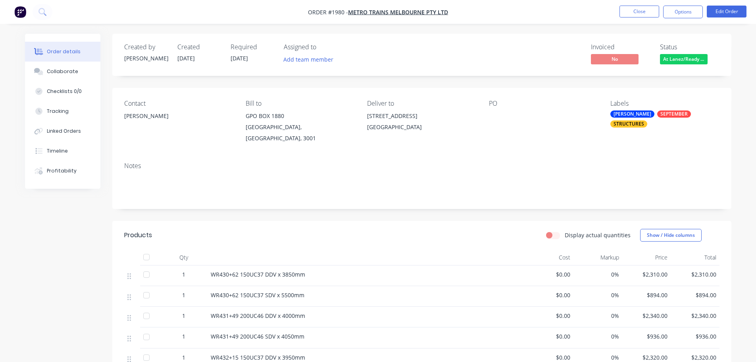
click at [680, 7] on button "Options" at bounding box center [684, 12] width 40 height 13
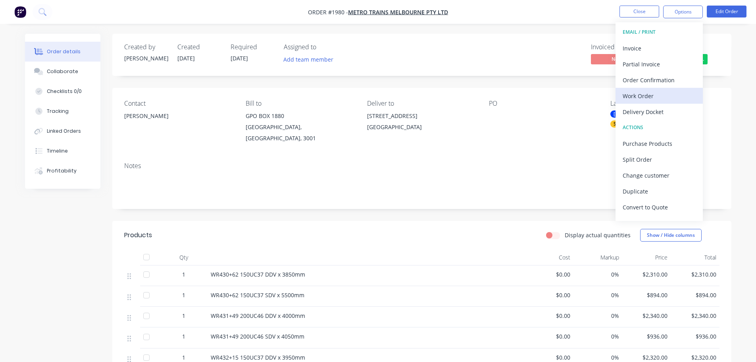
click at [670, 97] on div "Work Order" at bounding box center [659, 96] width 73 height 12
click at [668, 96] on div "Custom" at bounding box center [659, 96] width 73 height 12
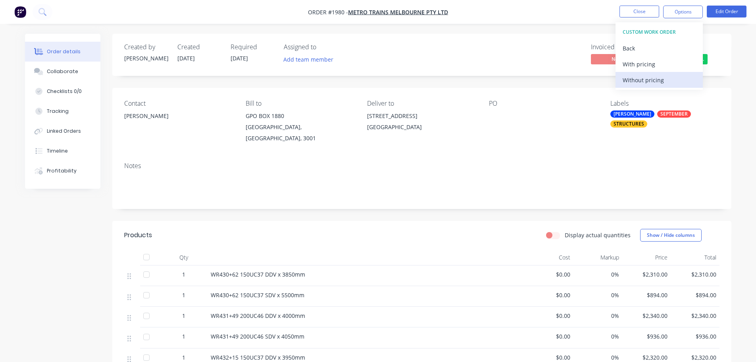
click at [637, 80] on div "Without pricing" at bounding box center [659, 80] width 73 height 12
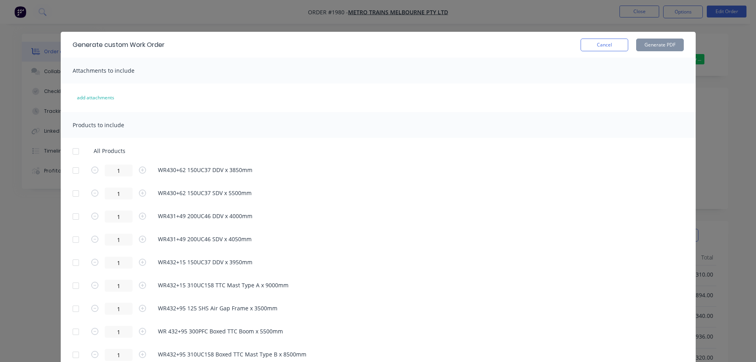
click at [69, 152] on div at bounding box center [76, 151] width 16 height 16
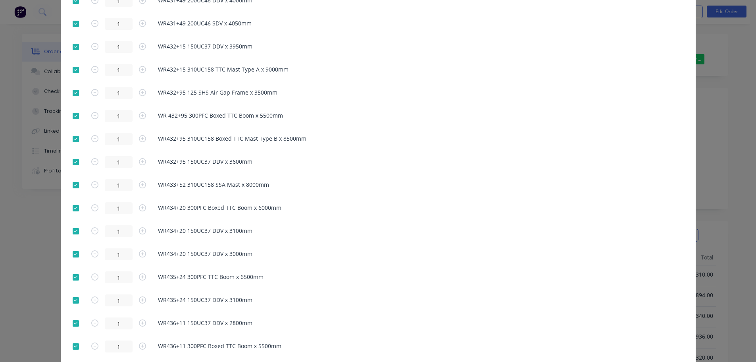
scroll to position [278, 0]
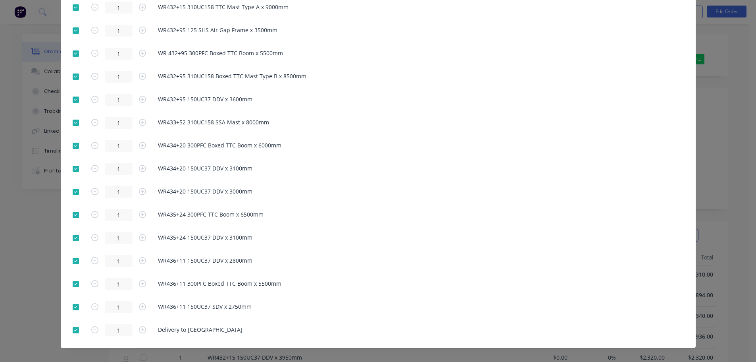
click at [70, 329] on div at bounding box center [76, 330] width 16 height 16
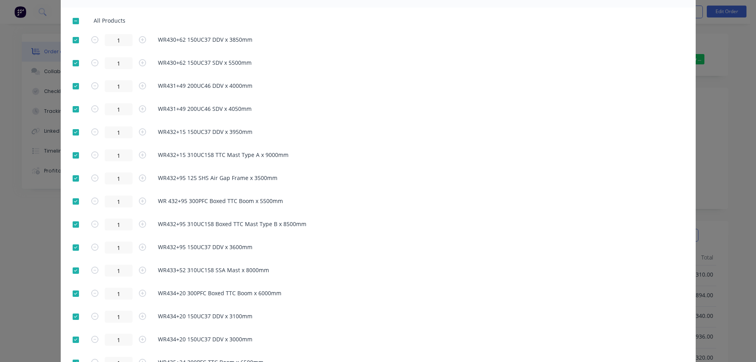
scroll to position [0, 0]
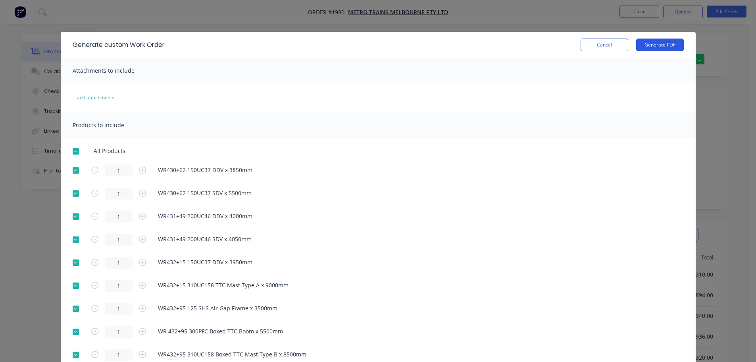
click at [648, 49] on button "Generate PDF" at bounding box center [661, 45] width 48 height 13
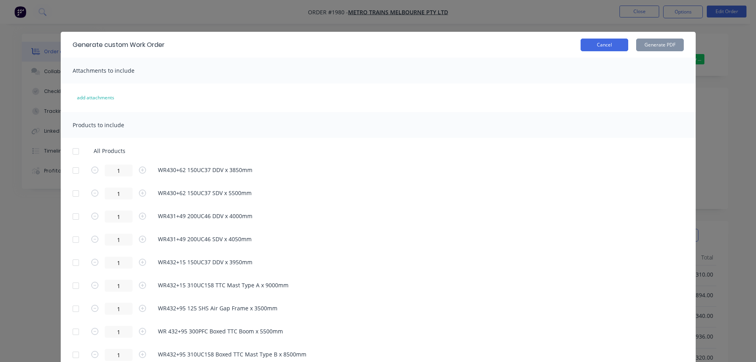
click at [606, 43] on button "Cancel" at bounding box center [605, 45] width 48 height 13
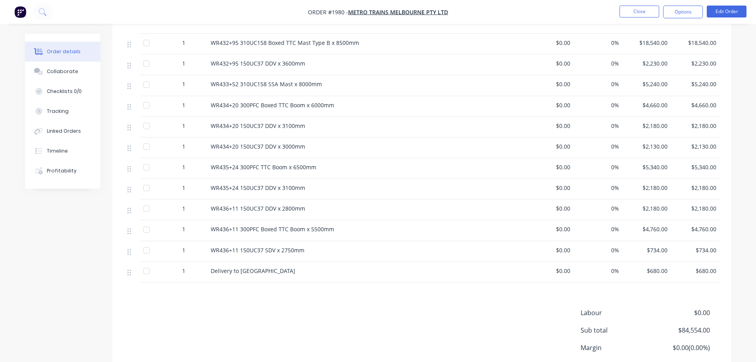
scroll to position [451, 0]
